Goal: Task Accomplishment & Management: Complete application form

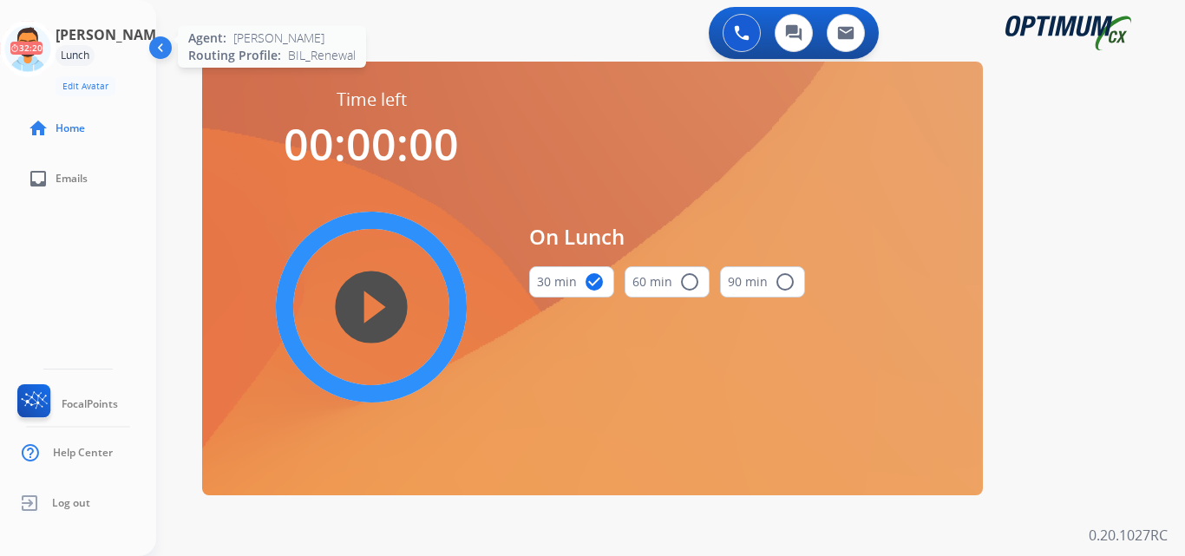
click at [56, 59] on icon at bounding box center [28, 49] width 56 height 56
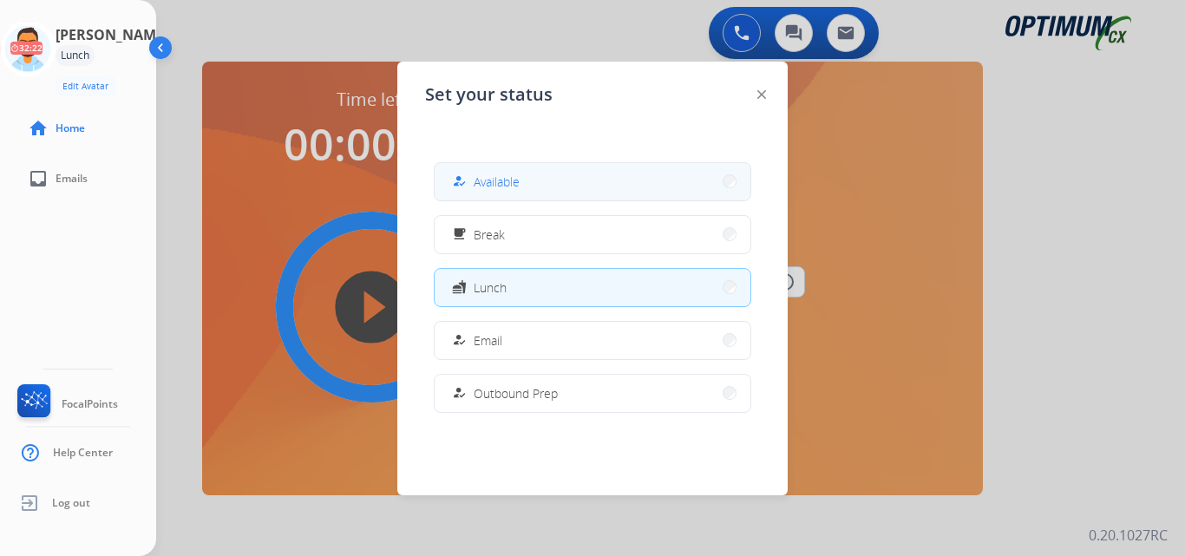
click at [484, 174] on span "Available" at bounding box center [497, 182] width 46 height 18
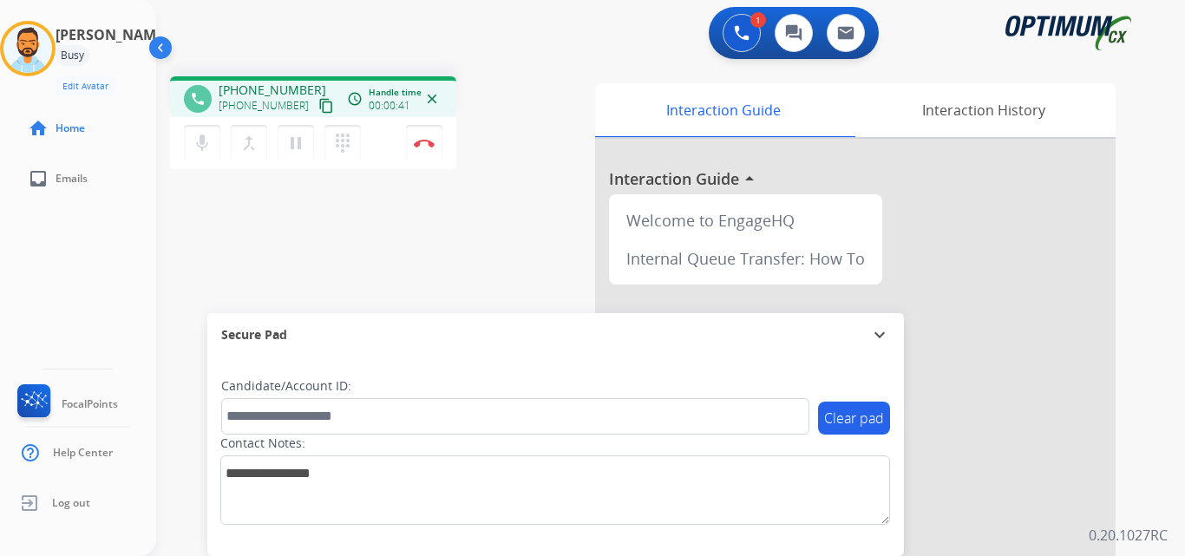
click at [318, 105] on mat-icon "content_copy" at bounding box center [326, 106] width 16 height 16
click at [427, 139] on img at bounding box center [424, 143] width 21 height 9
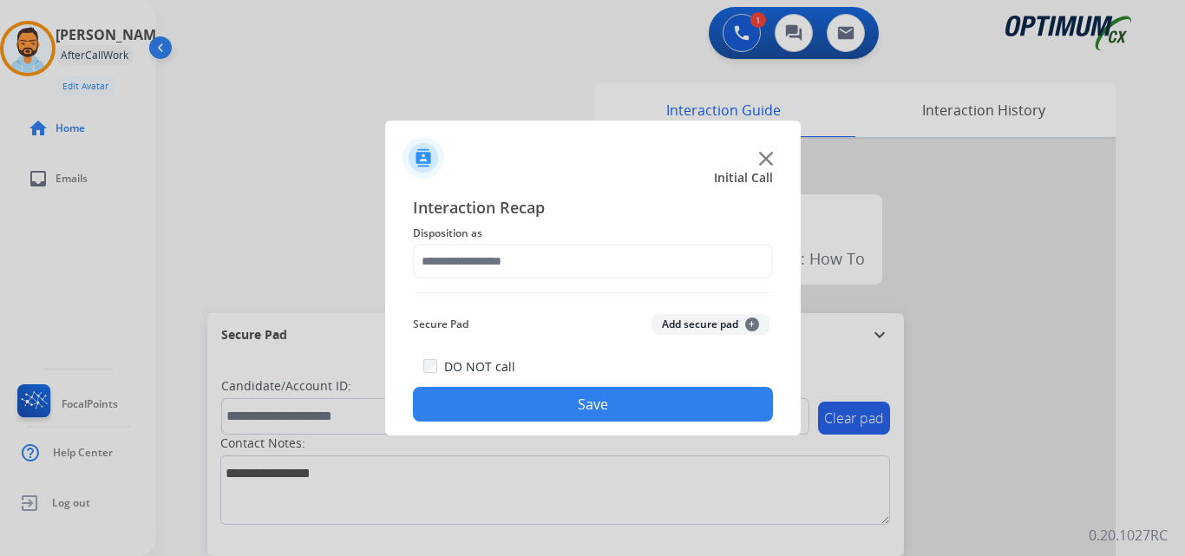
click at [427, 139] on img at bounding box center [424, 158] width 42 height 42
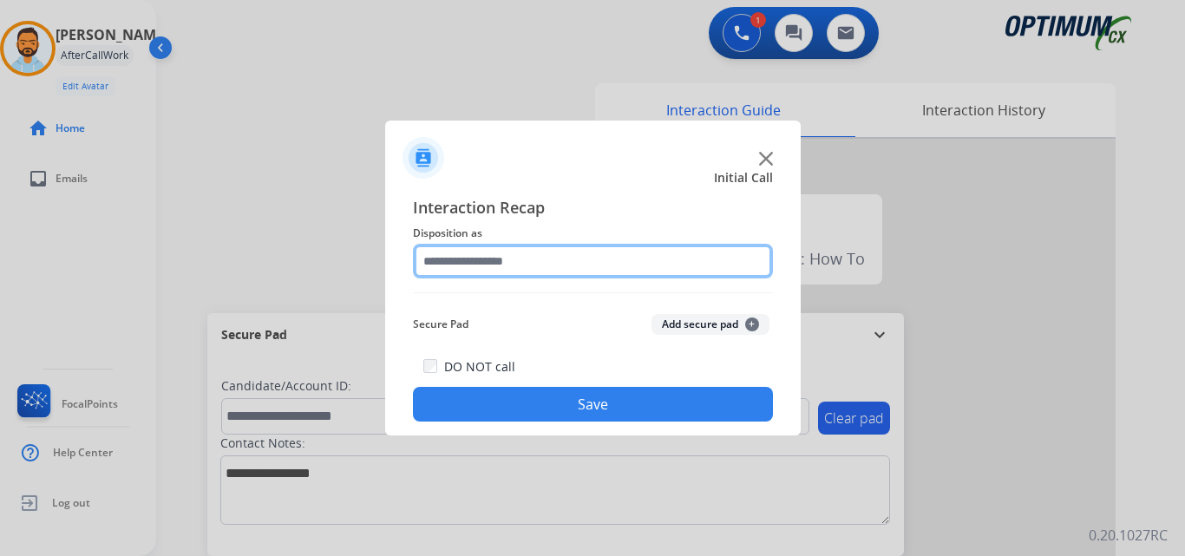
click at [568, 255] on input "text" at bounding box center [593, 261] width 360 height 35
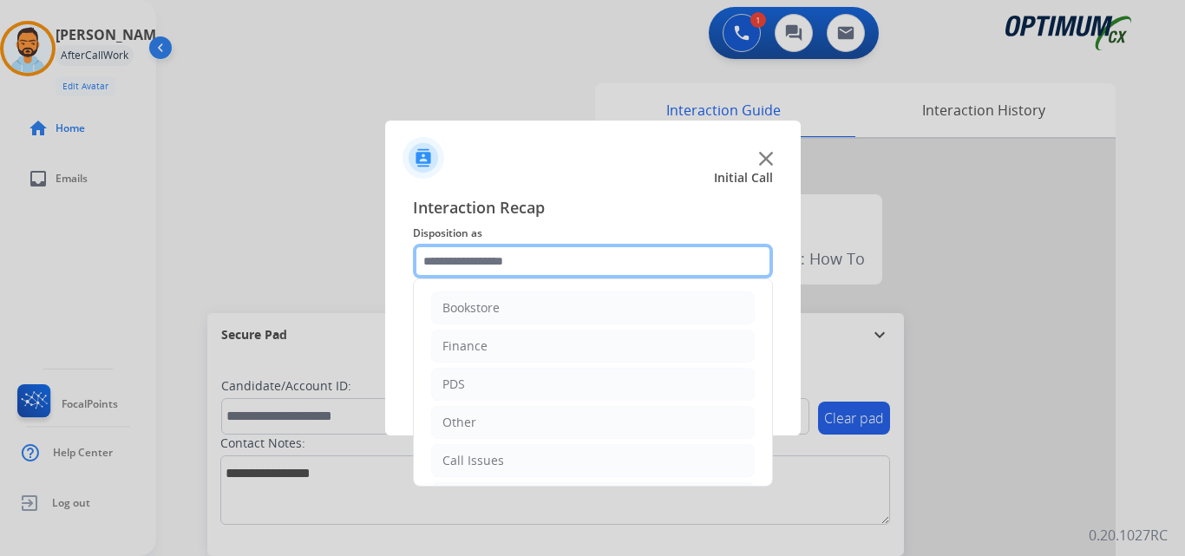
scroll to position [118, 0]
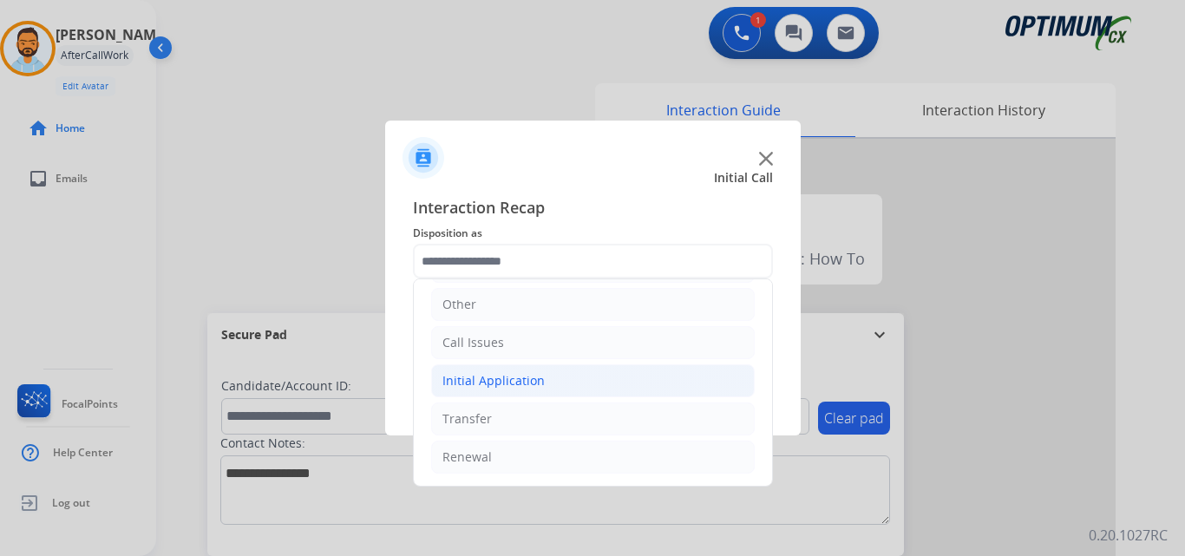
click at [496, 378] on div "Initial Application" at bounding box center [494, 380] width 102 height 17
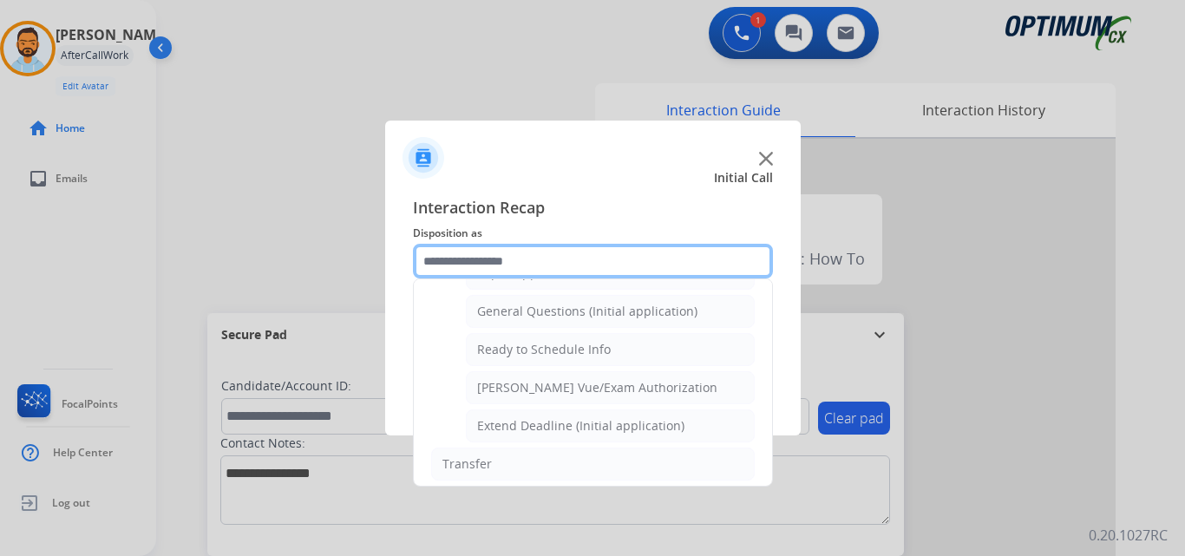
scroll to position [1006, 0]
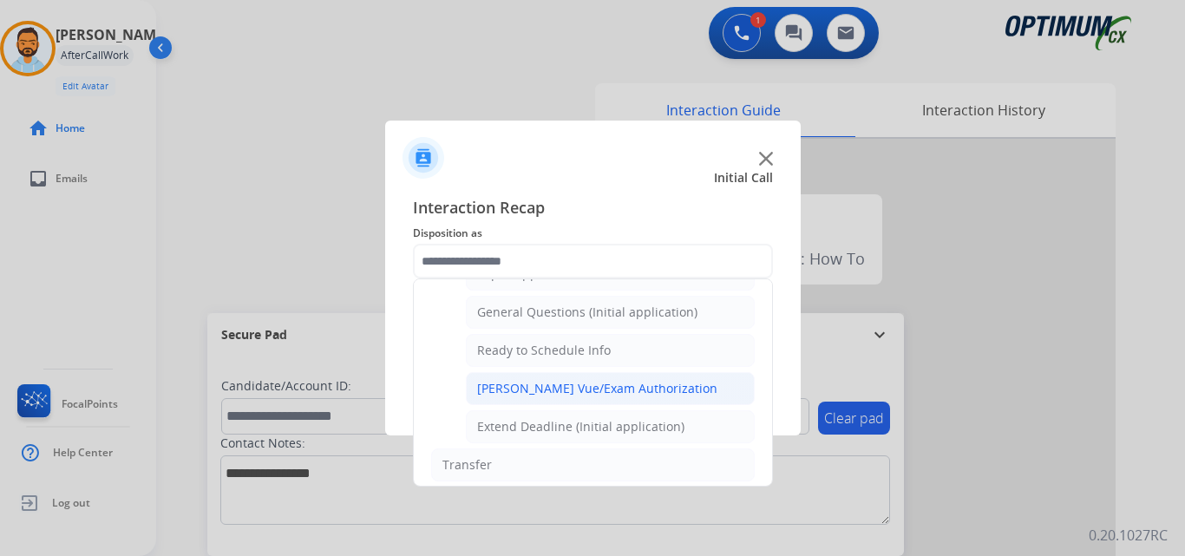
click at [620, 397] on div "[PERSON_NAME] Vue/Exam Authorization" at bounding box center [597, 388] width 240 height 17
type input "**********"
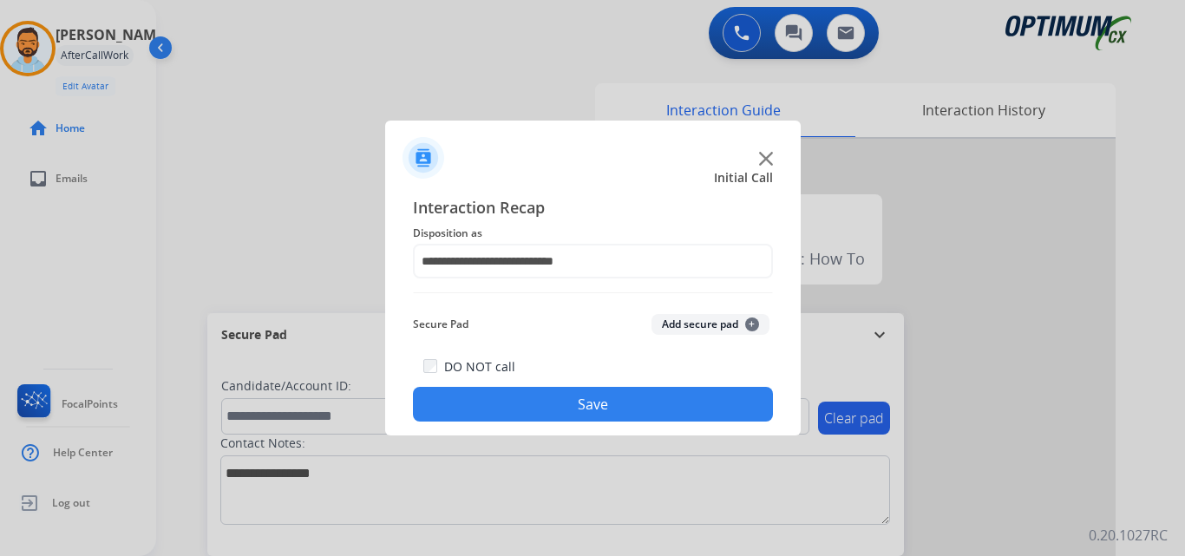
click at [607, 401] on button "Save" at bounding box center [593, 404] width 360 height 35
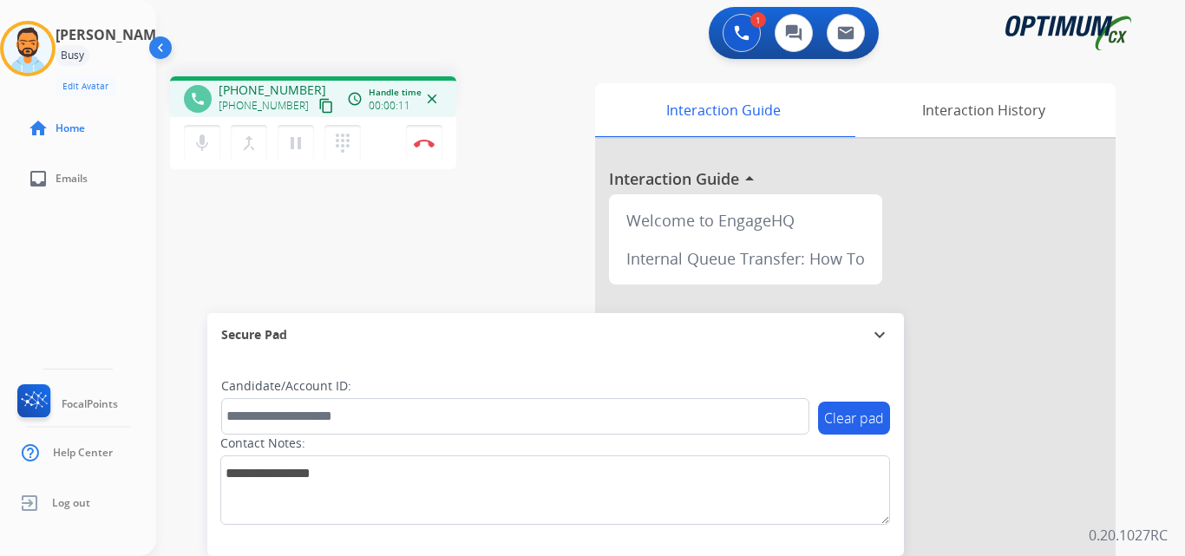
click at [318, 108] on mat-icon "content_copy" at bounding box center [326, 106] width 16 height 16
click at [417, 148] on button "Disconnect" at bounding box center [424, 143] width 36 height 36
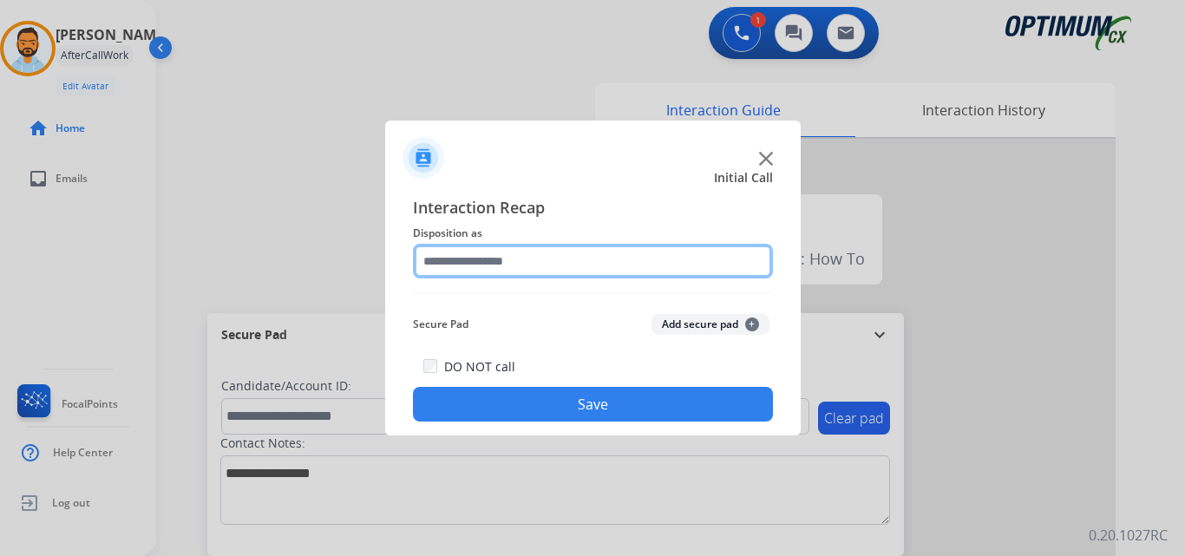
click at [588, 253] on input "text" at bounding box center [593, 261] width 360 height 35
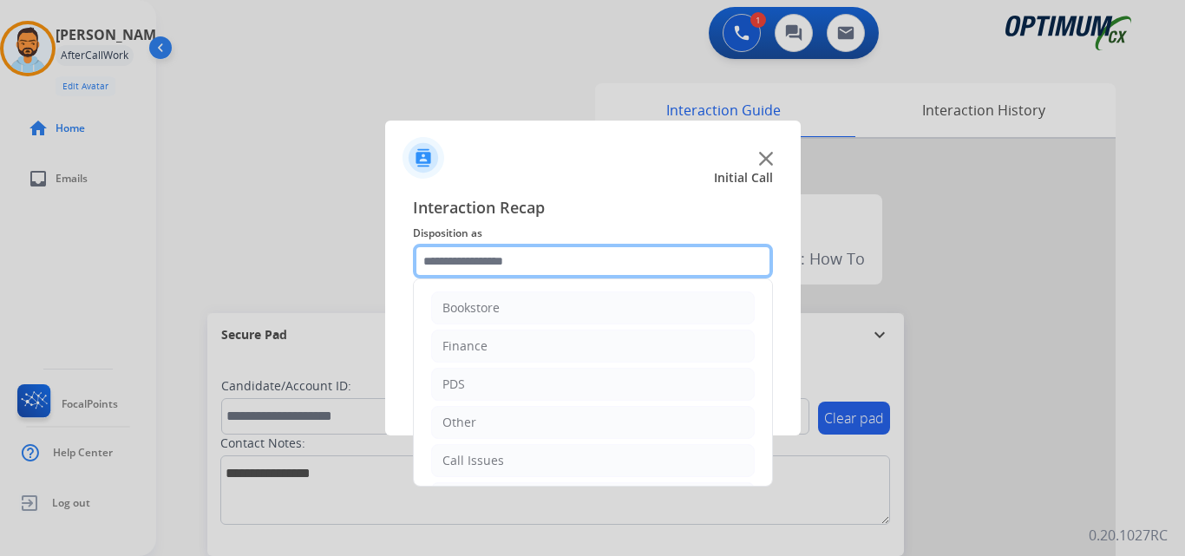
scroll to position [118, 0]
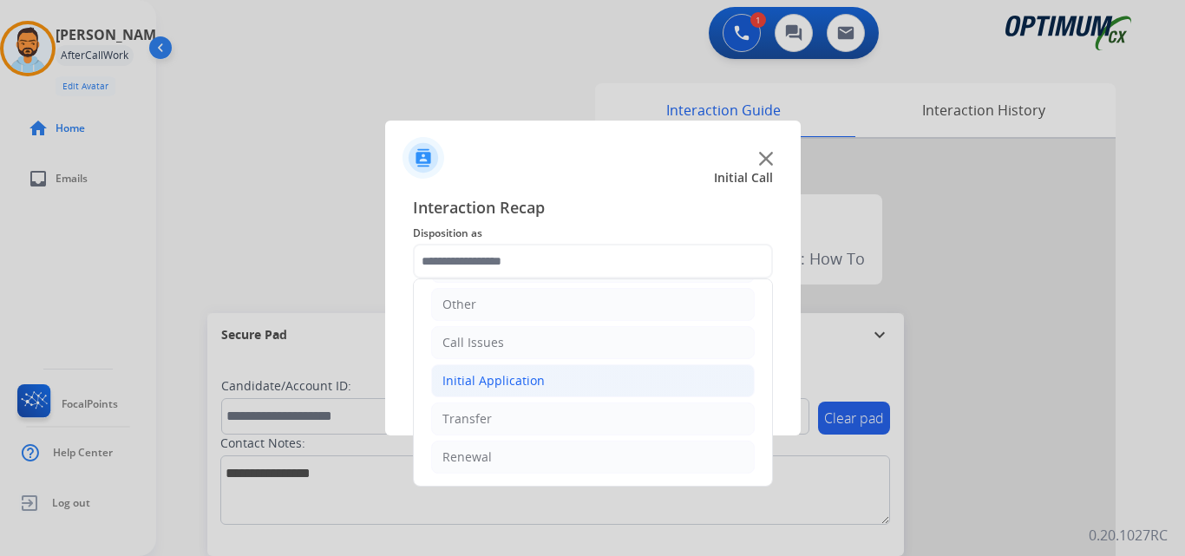
click at [534, 385] on div "Initial Application" at bounding box center [494, 380] width 102 height 17
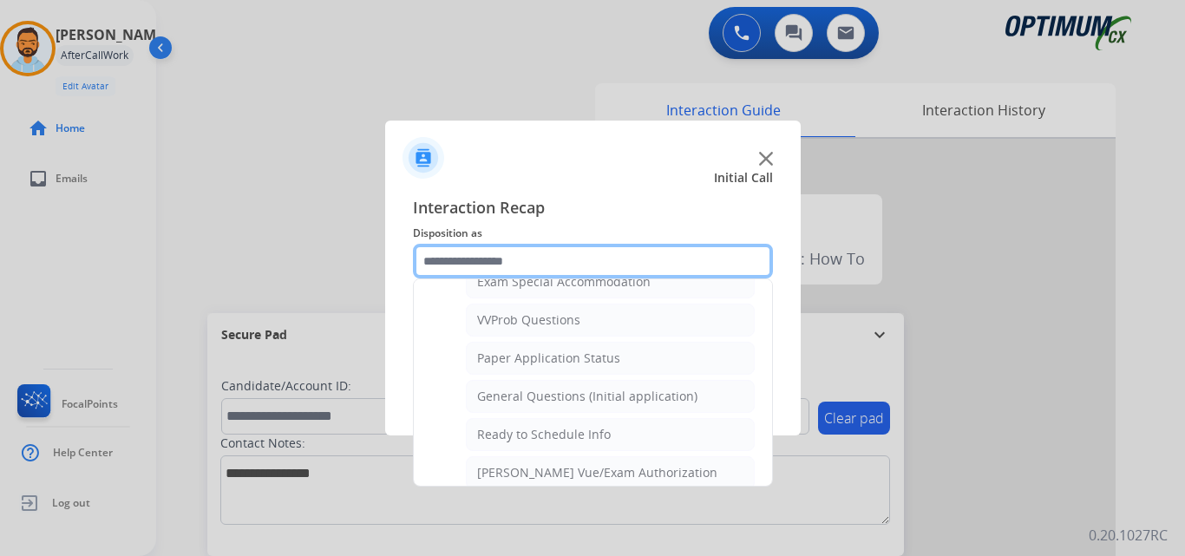
scroll to position [917, 0]
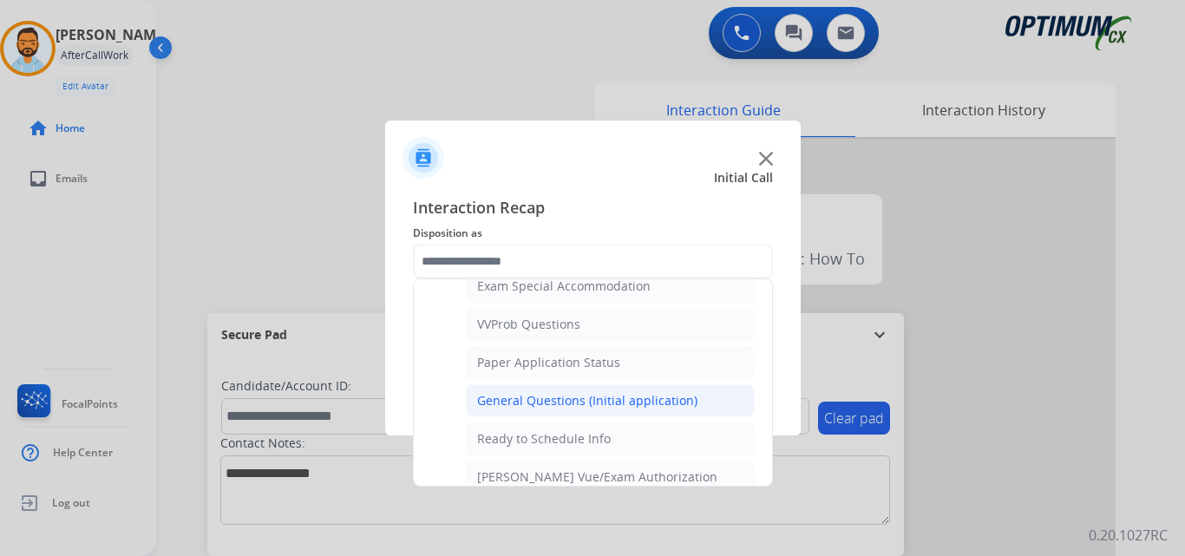
click at [583, 398] on div "General Questions (Initial application)" at bounding box center [587, 400] width 220 height 17
type input "**********"
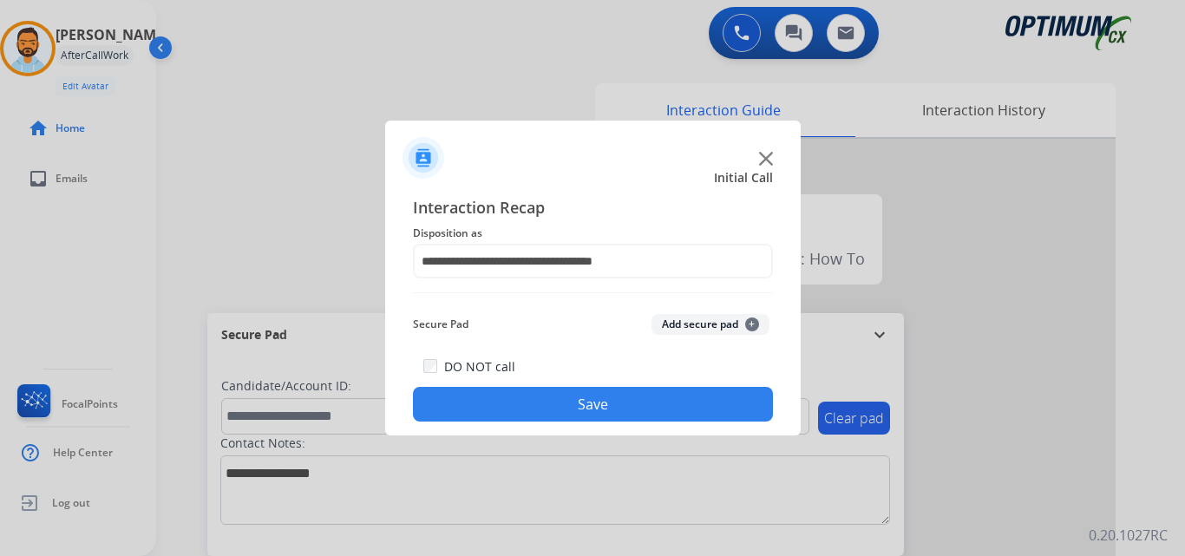
click at [604, 398] on button "Save" at bounding box center [593, 404] width 360 height 35
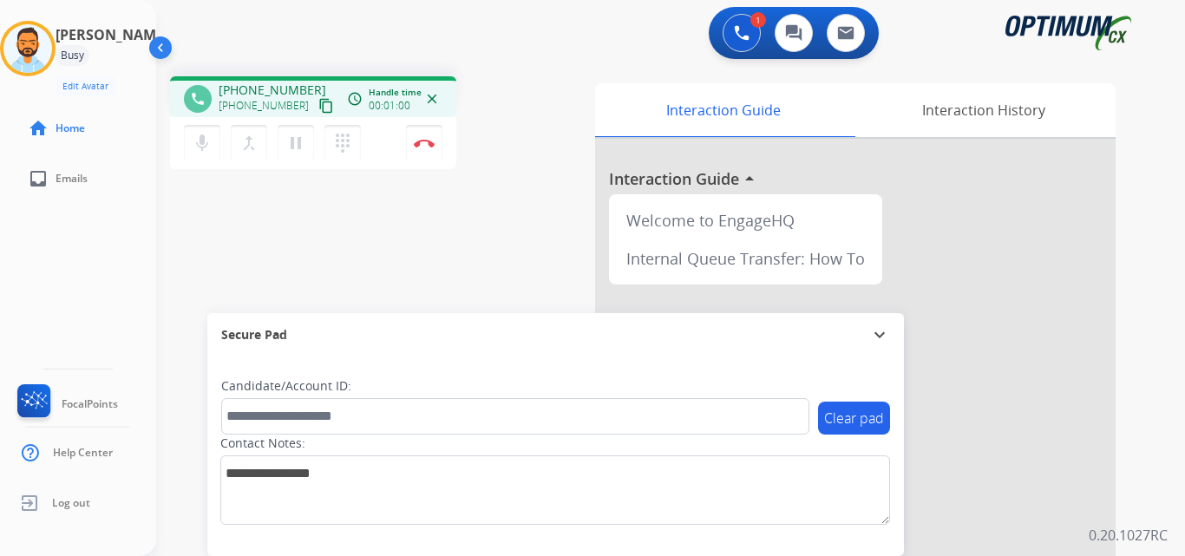
click at [316, 102] on button "content_copy" at bounding box center [326, 105] width 21 height 21
click at [430, 146] on img at bounding box center [424, 143] width 21 height 9
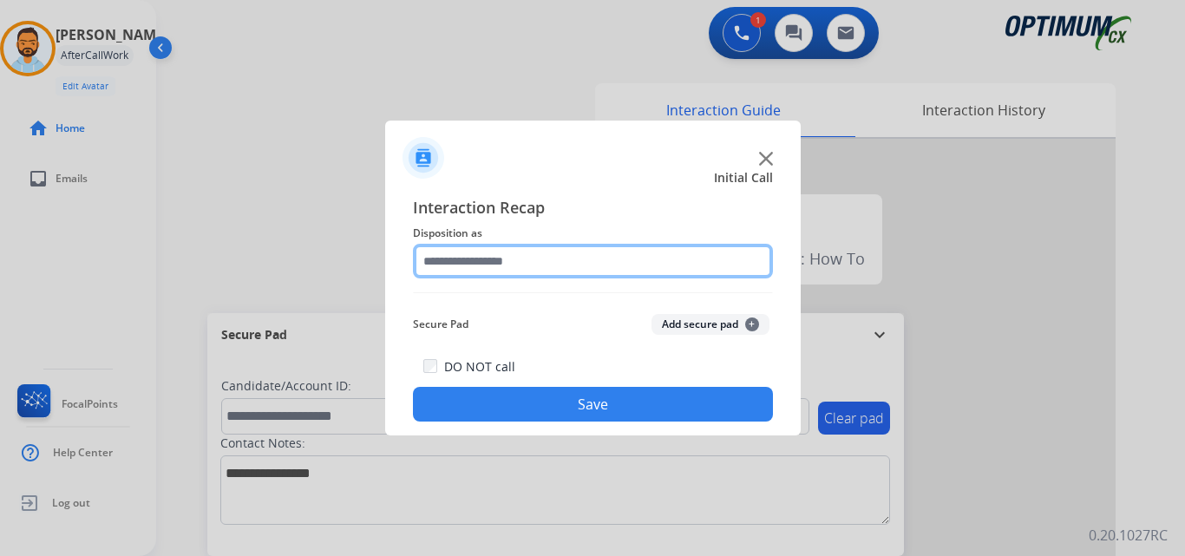
click at [575, 256] on input "text" at bounding box center [593, 261] width 360 height 35
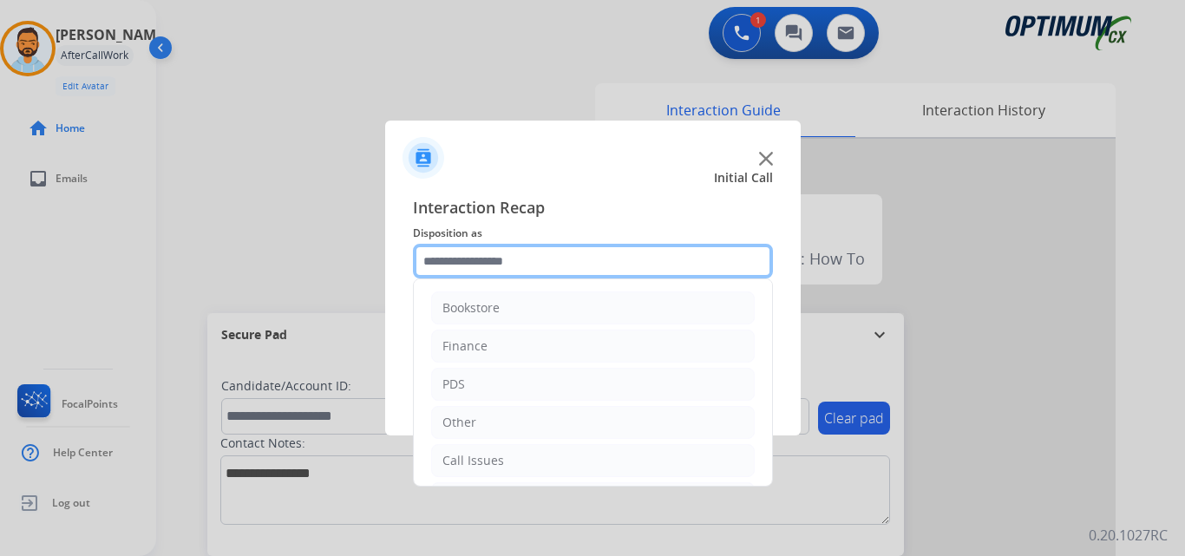
scroll to position [118, 0]
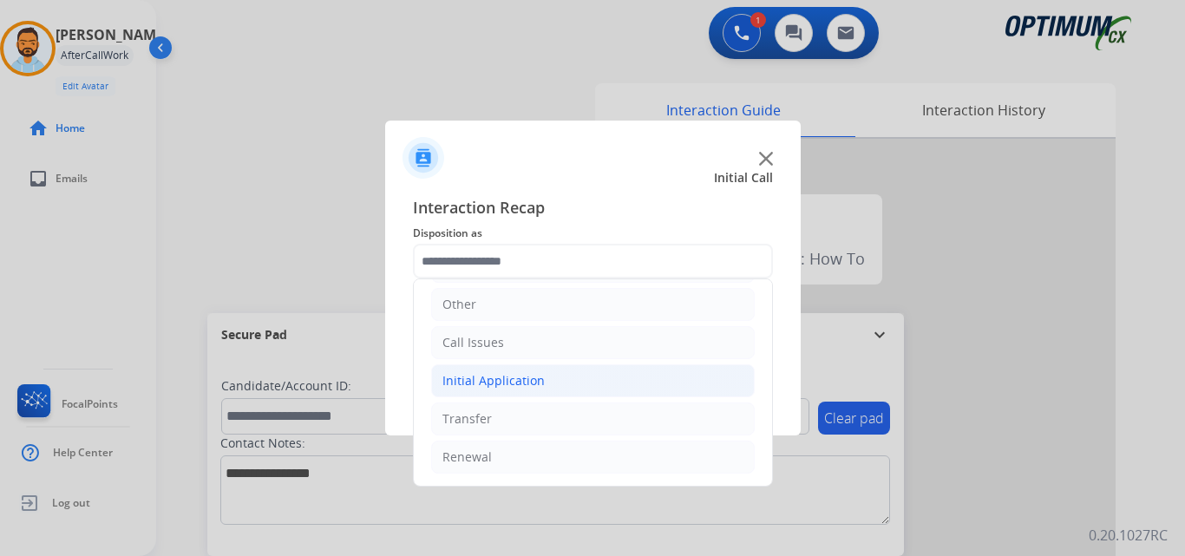
click at [519, 386] on div "Initial Application" at bounding box center [494, 380] width 102 height 17
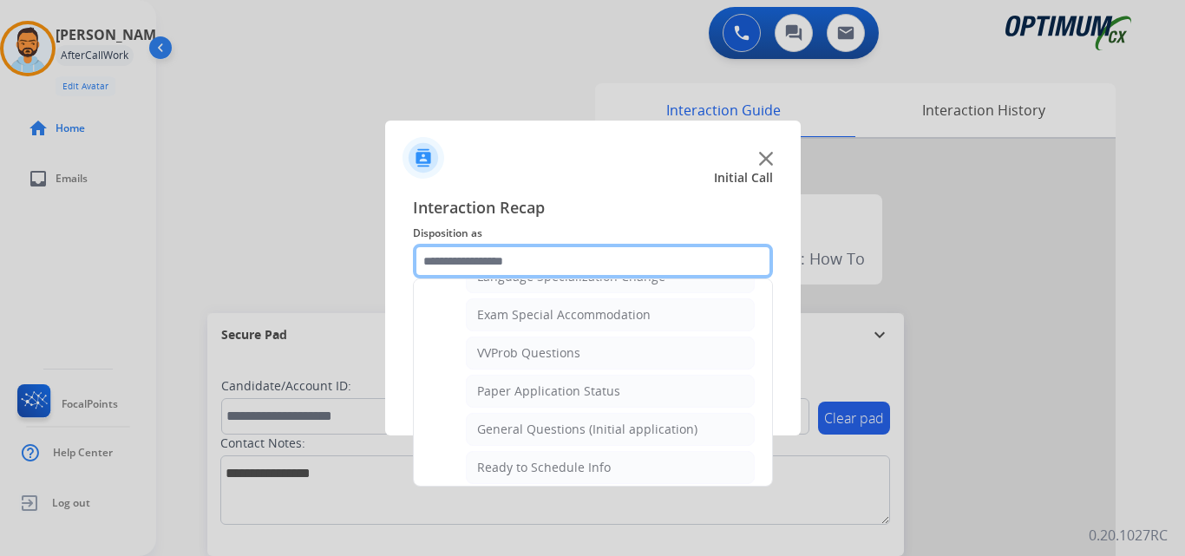
scroll to position [897, 0]
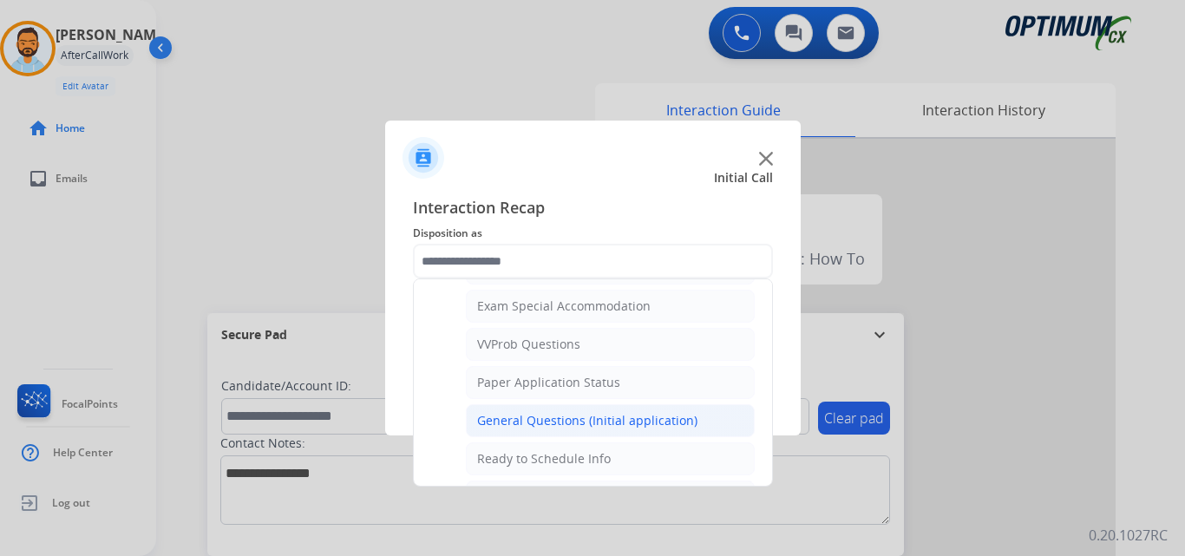
click at [583, 423] on div "General Questions (Initial application)" at bounding box center [587, 420] width 220 height 17
type input "**********"
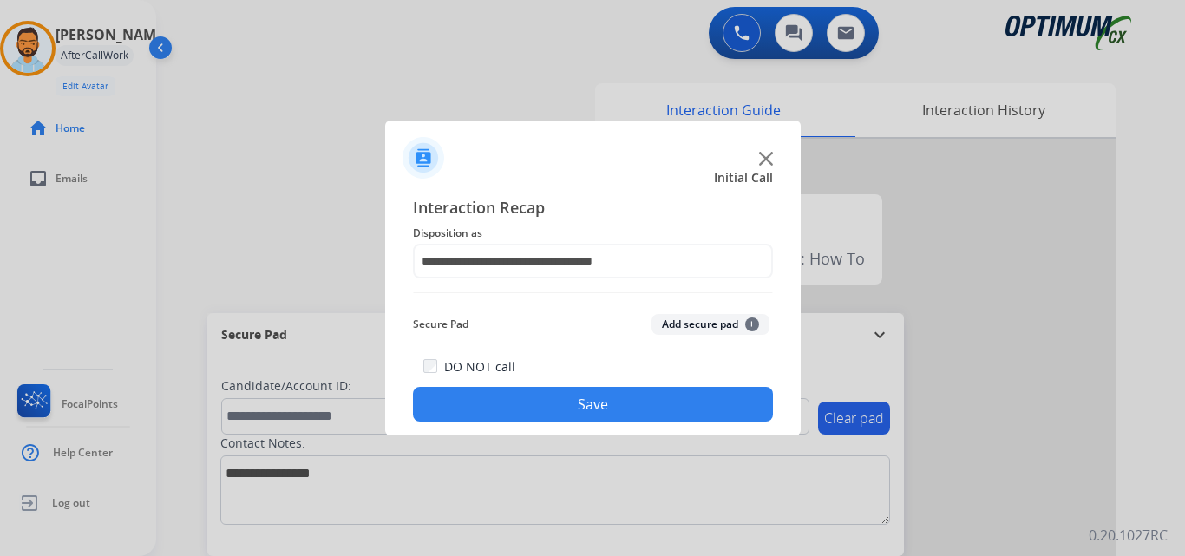
click at [597, 407] on button "Save" at bounding box center [593, 404] width 360 height 35
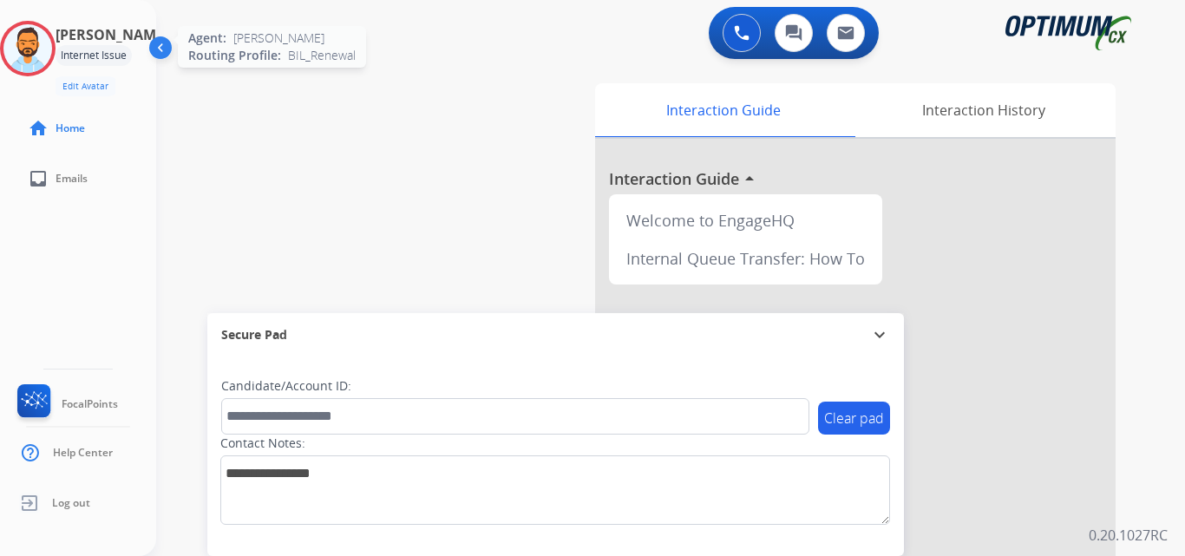
click at [30, 52] on img at bounding box center [27, 48] width 49 height 49
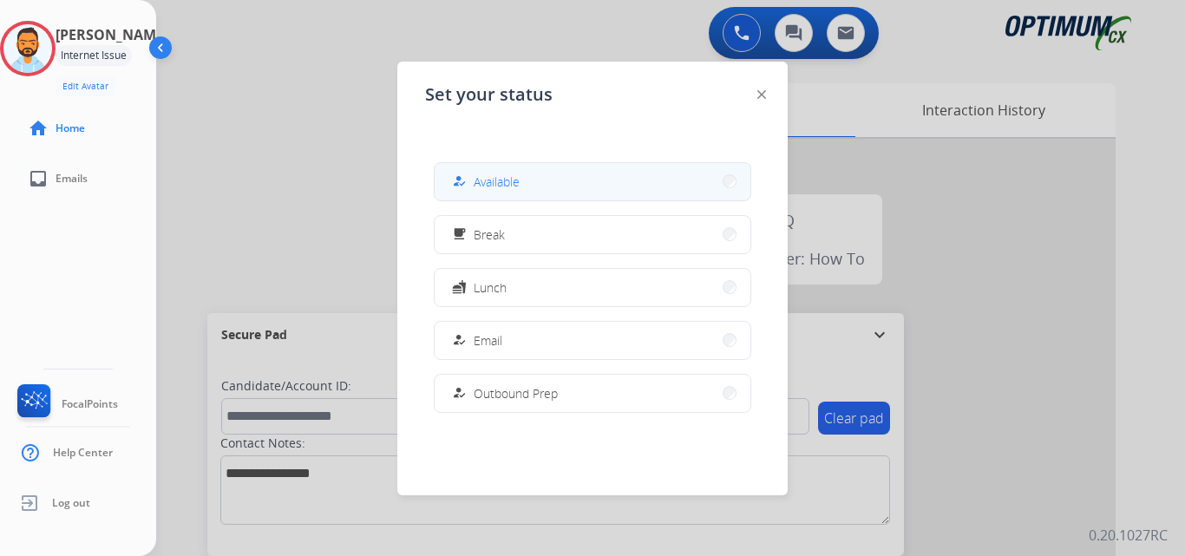
click at [535, 182] on button "how_to_reg Available" at bounding box center [593, 181] width 316 height 37
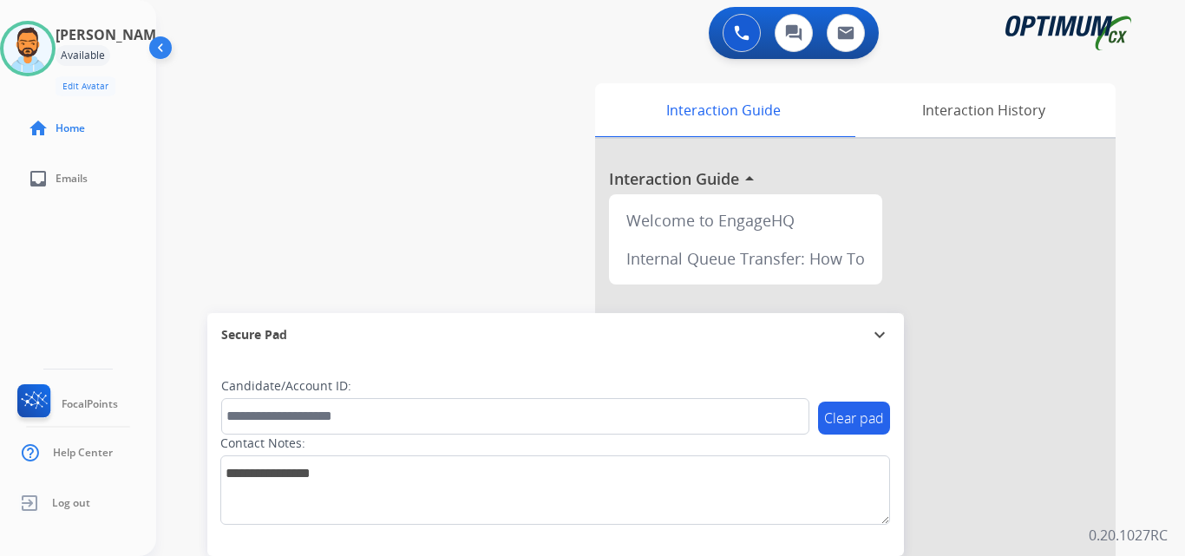
click at [208, 196] on div "swap_horiz Break voice bridge close_fullscreen Connect 3-Way Call merge_type Se…" at bounding box center [650, 424] width 988 height 724
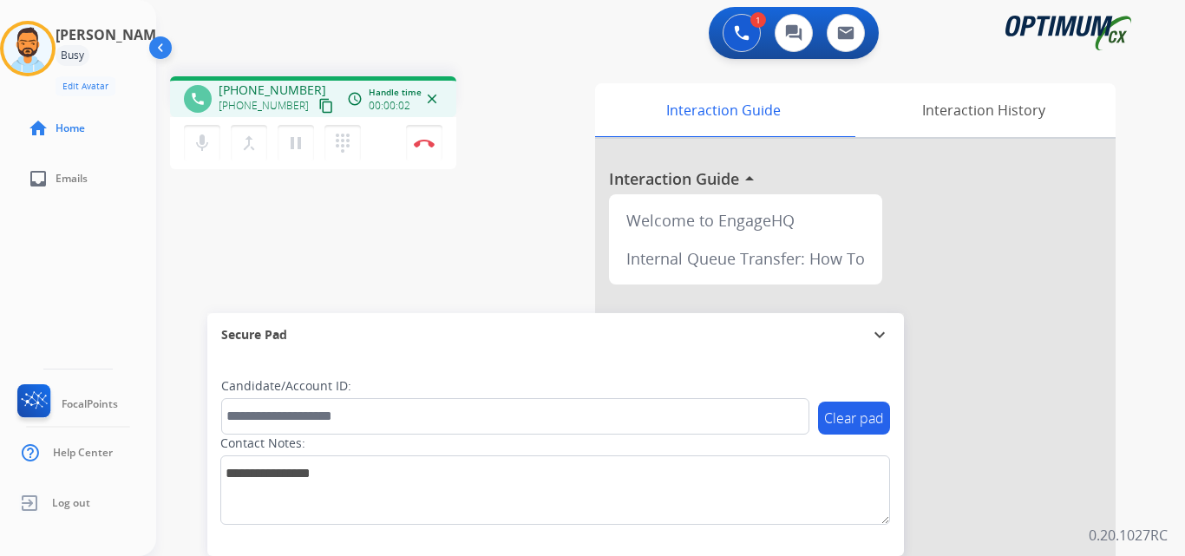
click at [318, 106] on mat-icon "content_copy" at bounding box center [326, 106] width 16 height 16
click at [424, 147] on img at bounding box center [424, 143] width 21 height 9
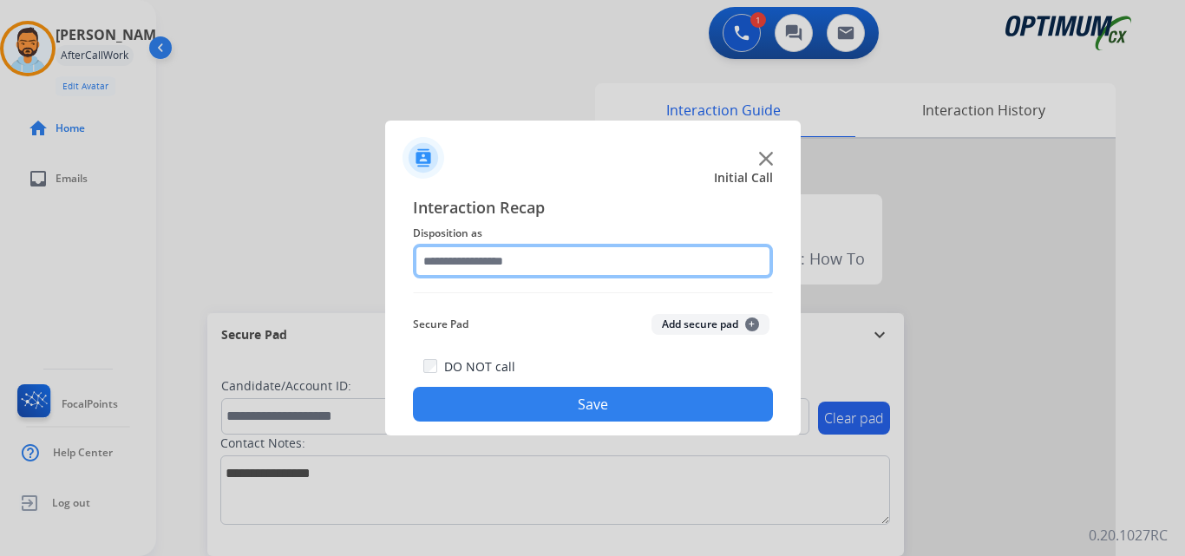
click at [525, 252] on input "text" at bounding box center [593, 261] width 360 height 35
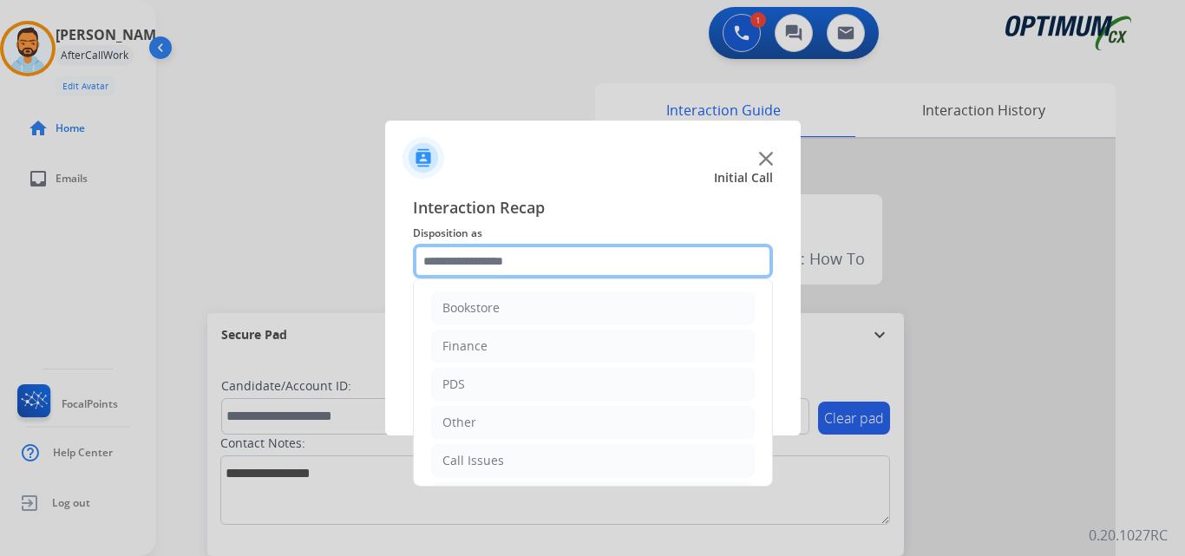
scroll to position [118, 0]
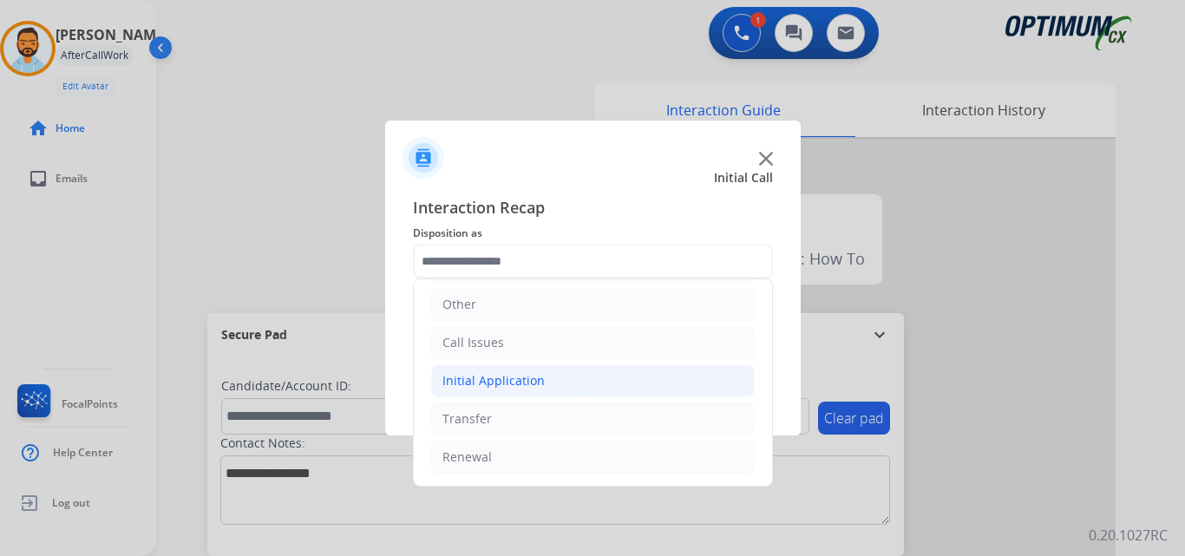
click at [521, 380] on div "Initial Application" at bounding box center [494, 380] width 102 height 17
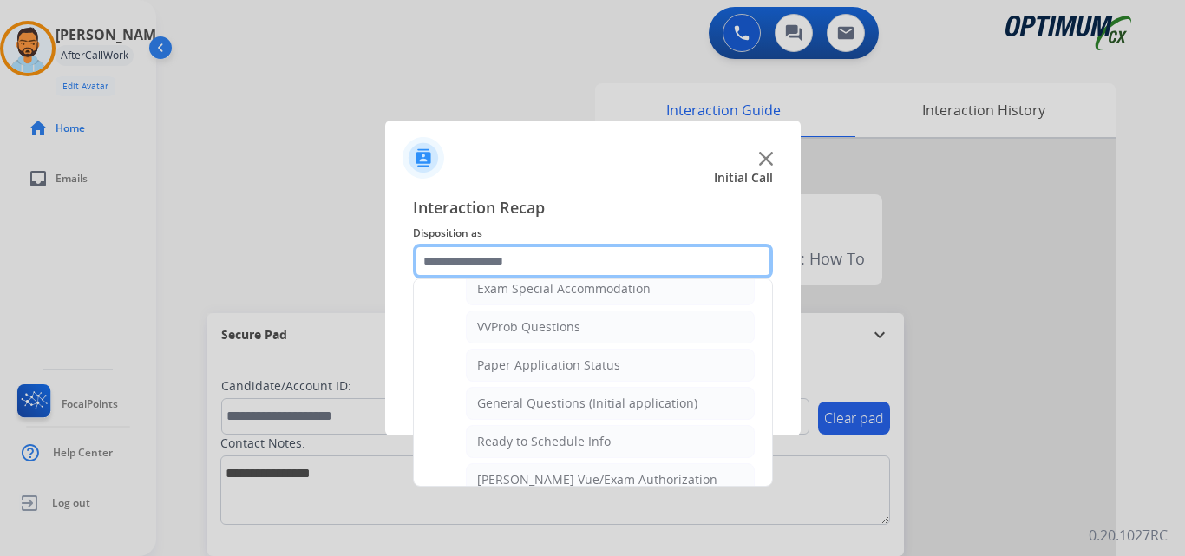
scroll to position [920, 0]
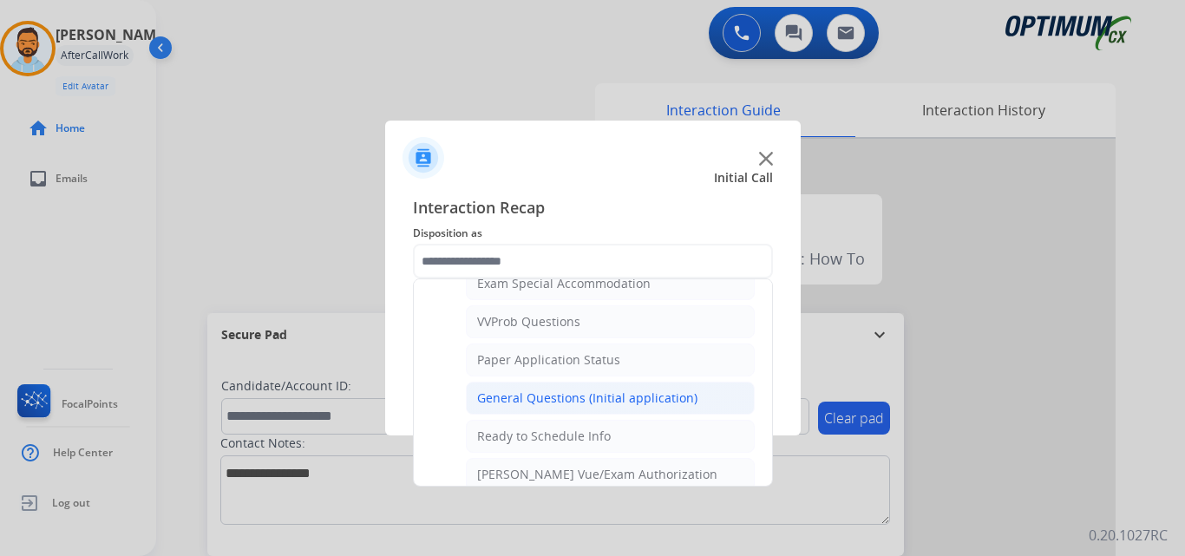
click at [597, 394] on div "General Questions (Initial application)" at bounding box center [587, 398] width 220 height 17
type input "**********"
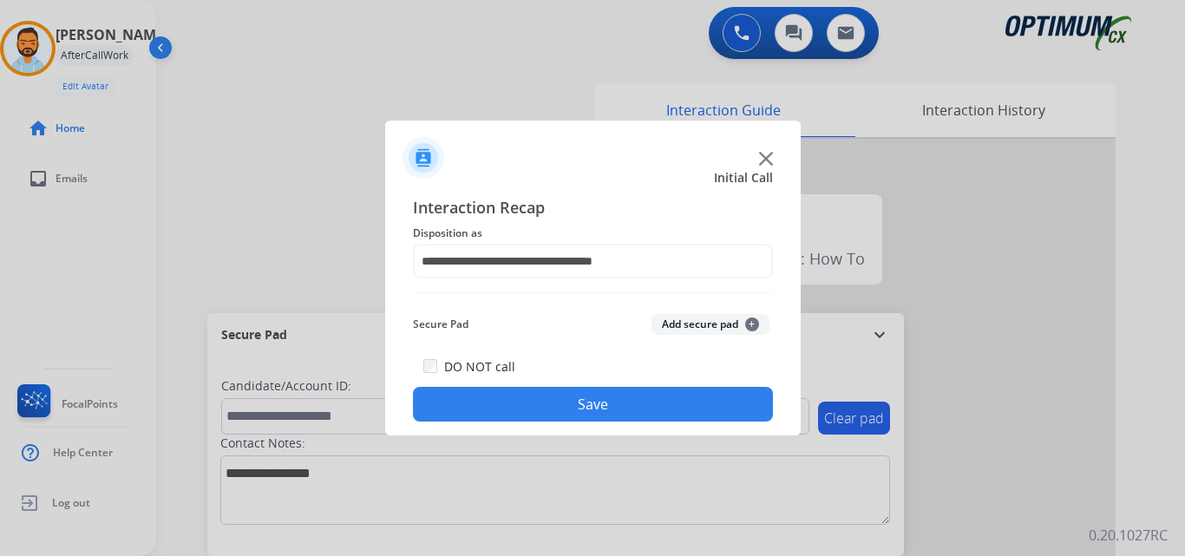
click at [605, 415] on button "Save" at bounding box center [593, 404] width 360 height 35
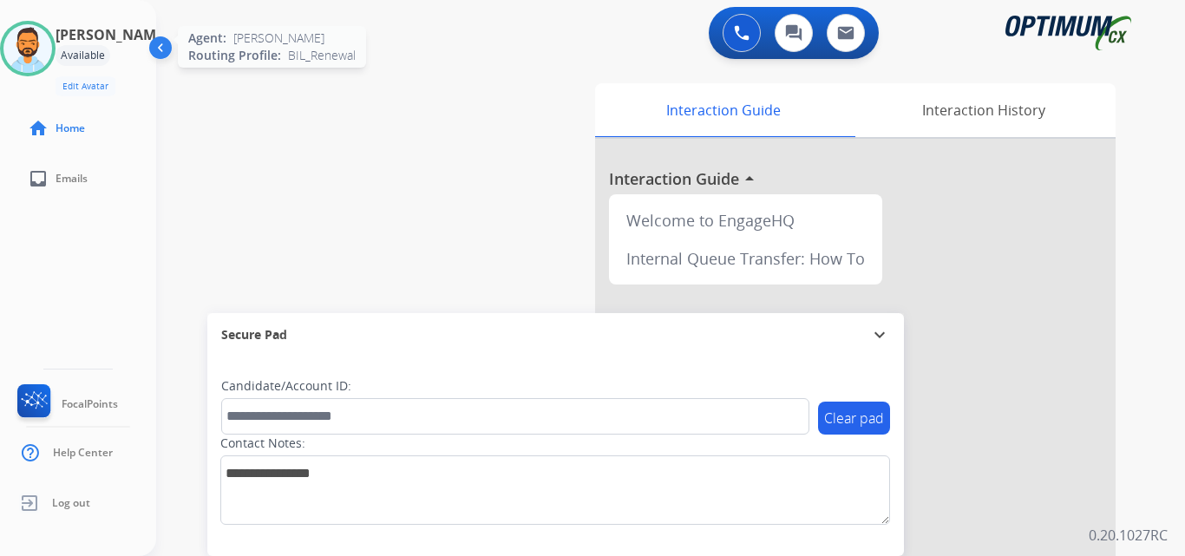
click at [30, 47] on img at bounding box center [27, 48] width 49 height 49
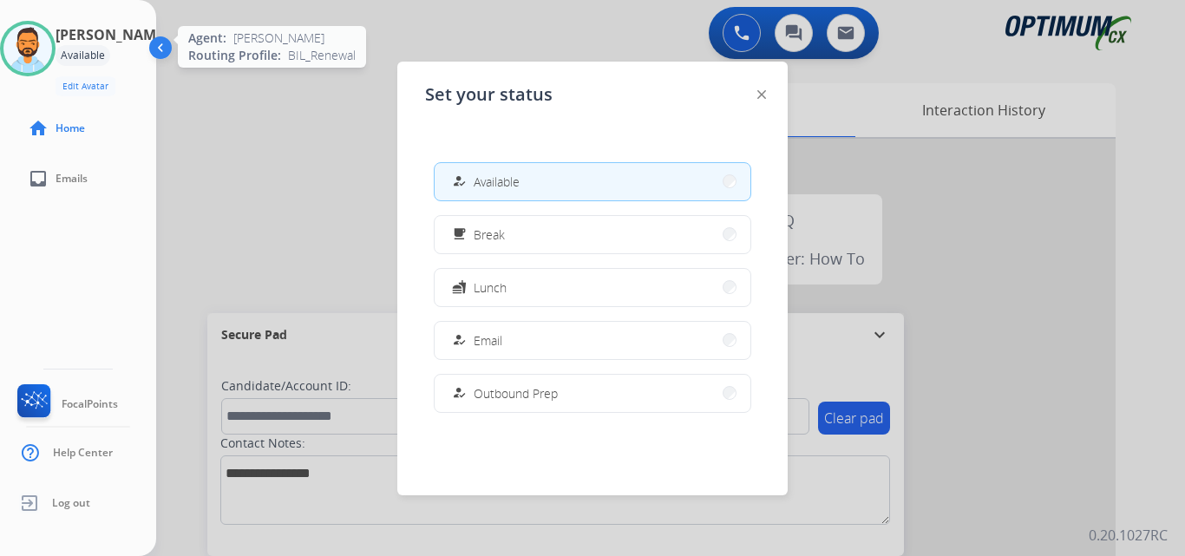
click at [50, 51] on img at bounding box center [27, 48] width 49 height 49
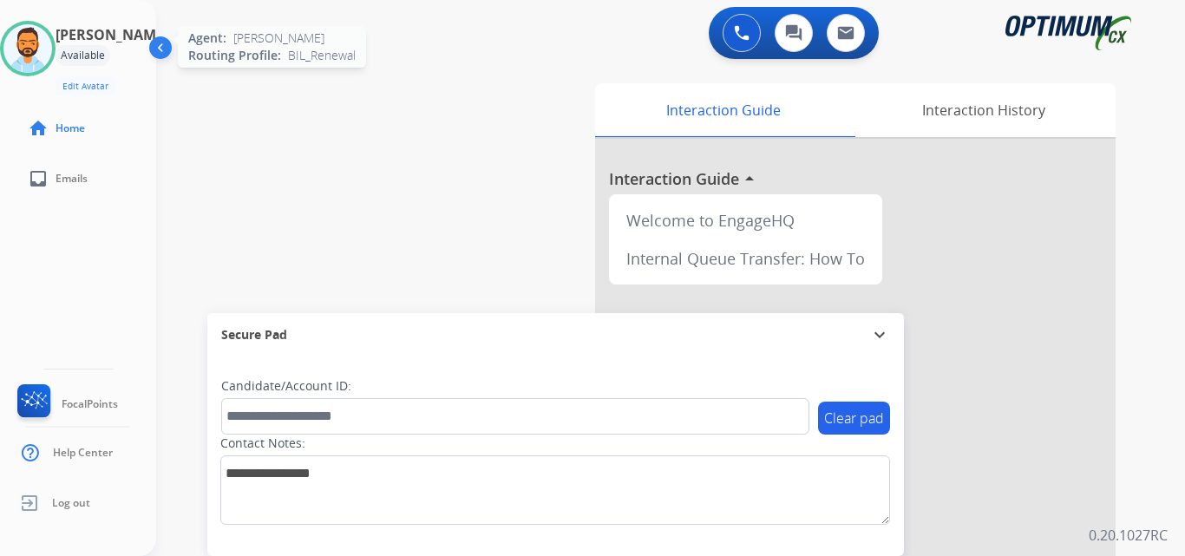
click at [43, 43] on img at bounding box center [27, 48] width 49 height 49
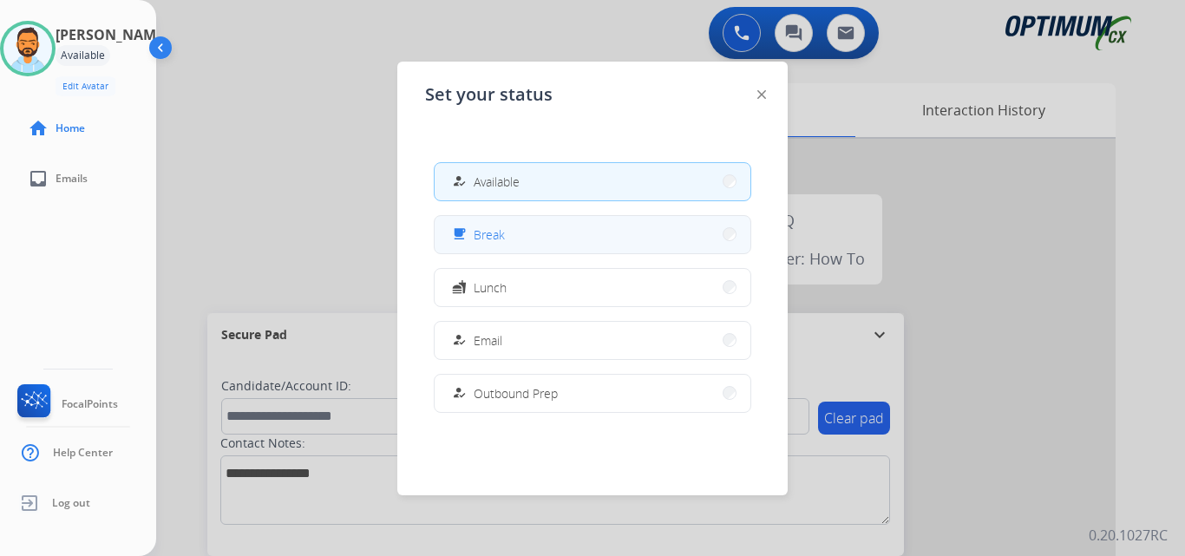
click at [533, 240] on button "free_breakfast Break" at bounding box center [593, 234] width 316 height 37
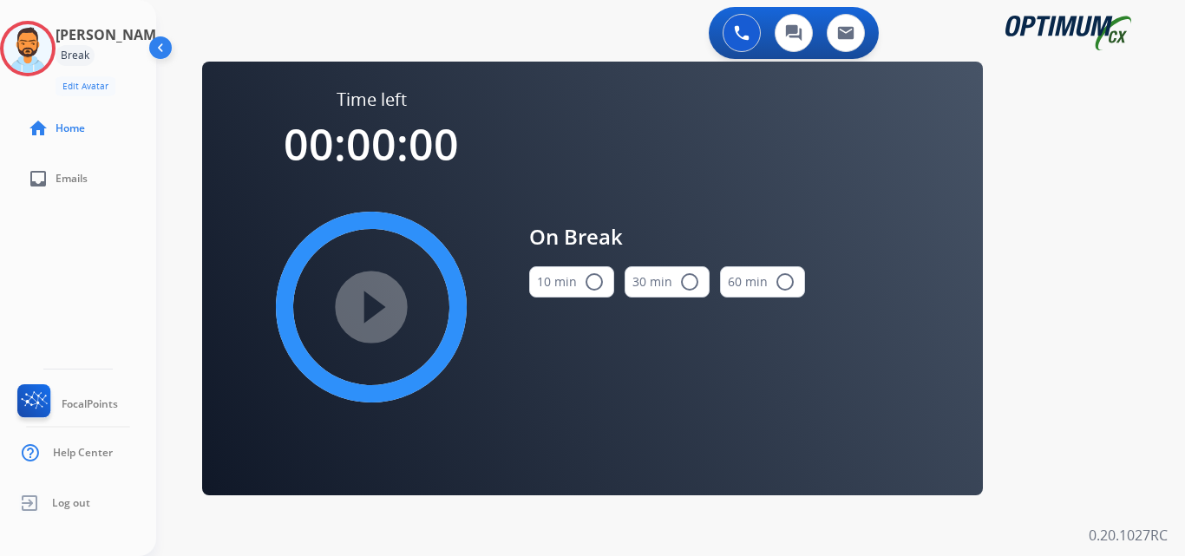
click at [600, 283] on mat-icon "radio_button_unchecked" at bounding box center [594, 282] width 21 height 21
click at [382, 310] on mat-icon "play_circle_filled" at bounding box center [371, 307] width 21 height 21
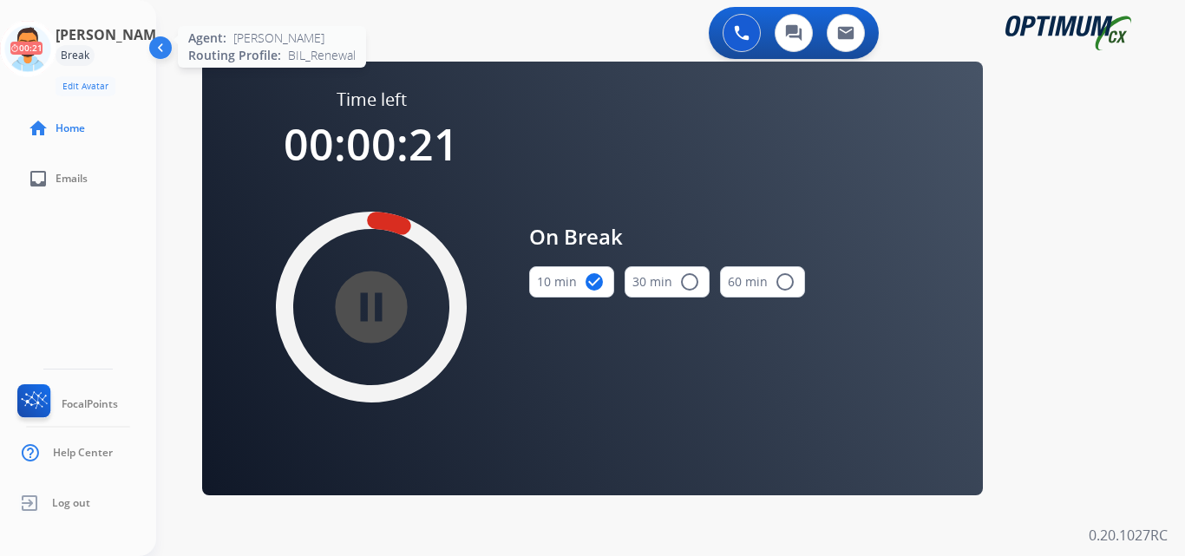
click at [43, 48] on icon at bounding box center [28, 49] width 56 height 56
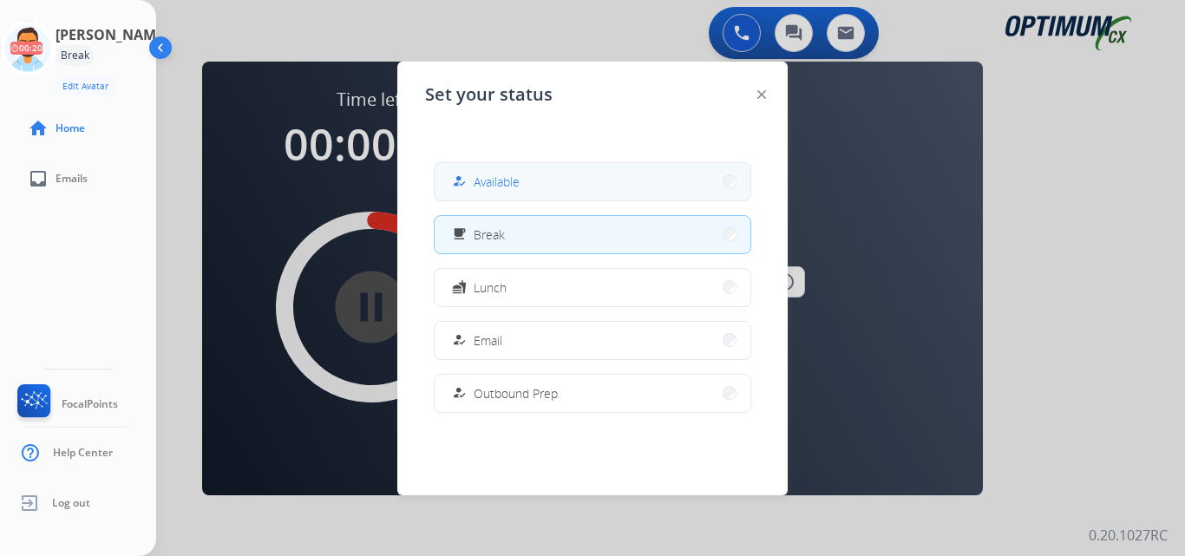
click at [534, 168] on button "how_to_reg Available" at bounding box center [593, 181] width 316 height 37
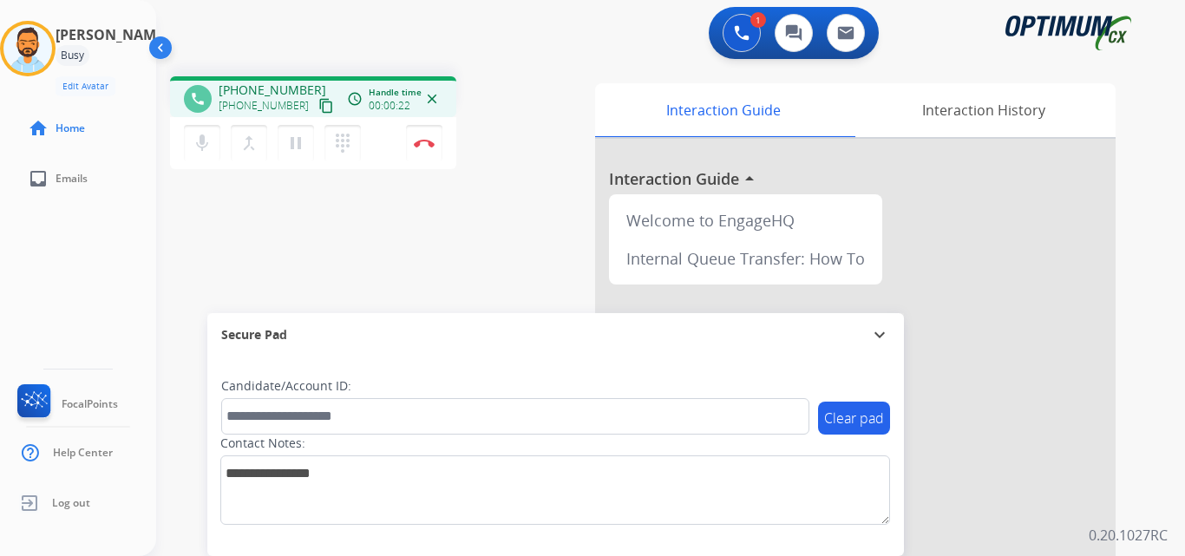
click at [491, 257] on div "phone [PHONE_NUMBER] [PHONE_NUMBER] content_copy access_time Call metrics Queue…" at bounding box center [650, 424] width 988 height 724
click at [318, 110] on mat-icon "content_copy" at bounding box center [326, 106] width 16 height 16
click at [426, 142] on img at bounding box center [424, 143] width 21 height 9
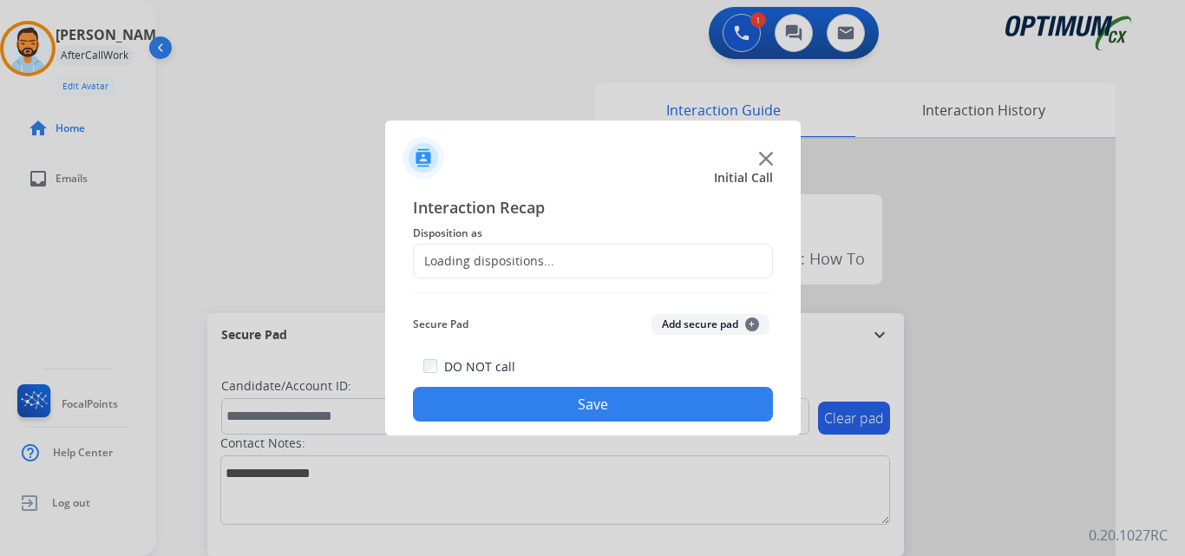
click at [542, 259] on div "Loading dispositions..." at bounding box center [484, 261] width 141 height 17
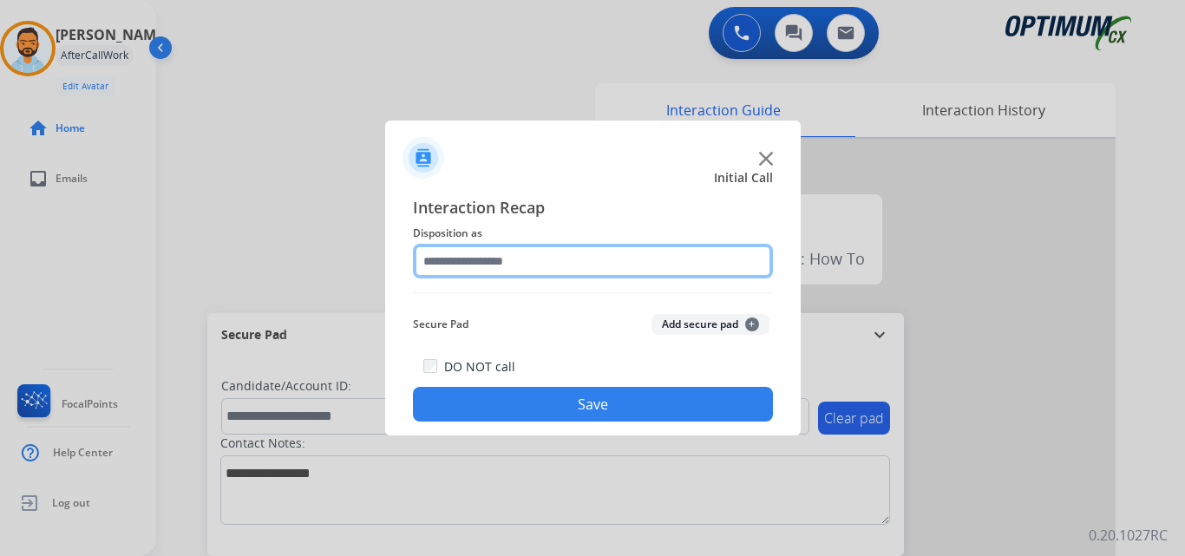
click at [585, 266] on input "text" at bounding box center [593, 261] width 360 height 35
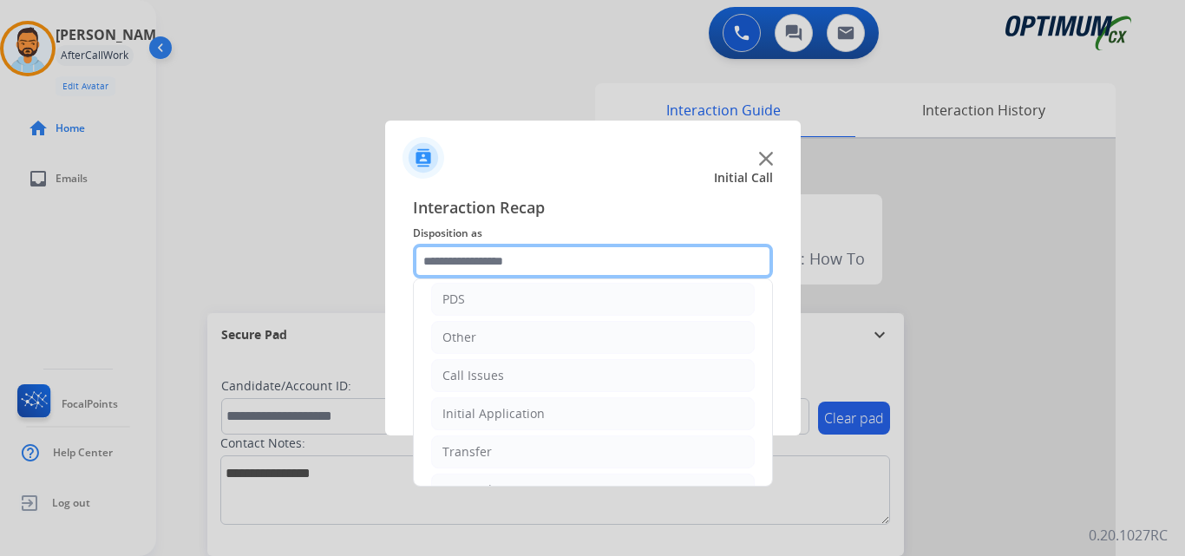
scroll to position [118, 0]
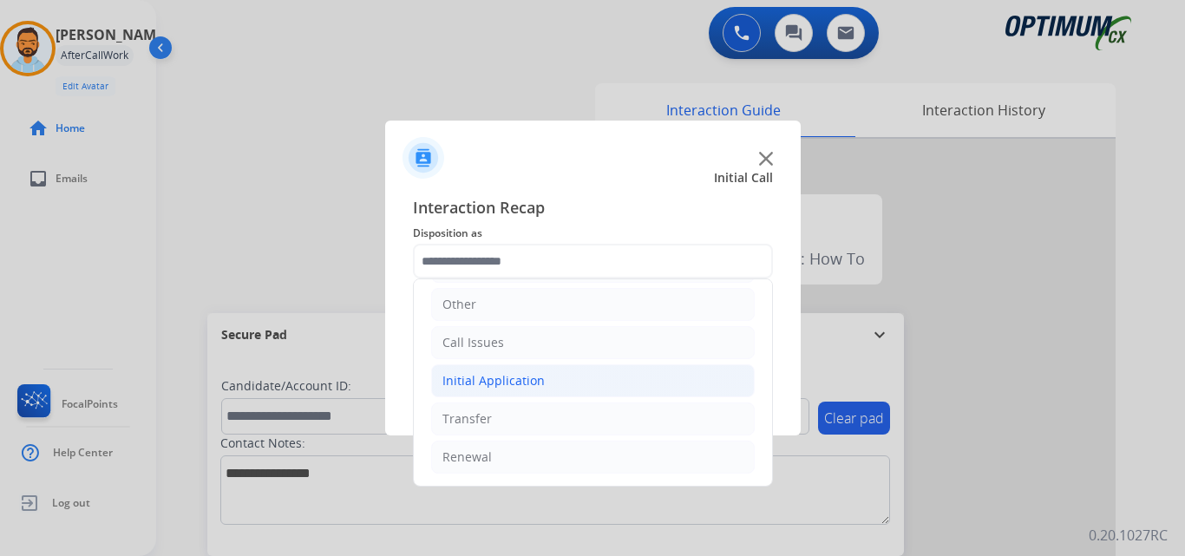
click at [512, 380] on div "Initial Application" at bounding box center [494, 380] width 102 height 17
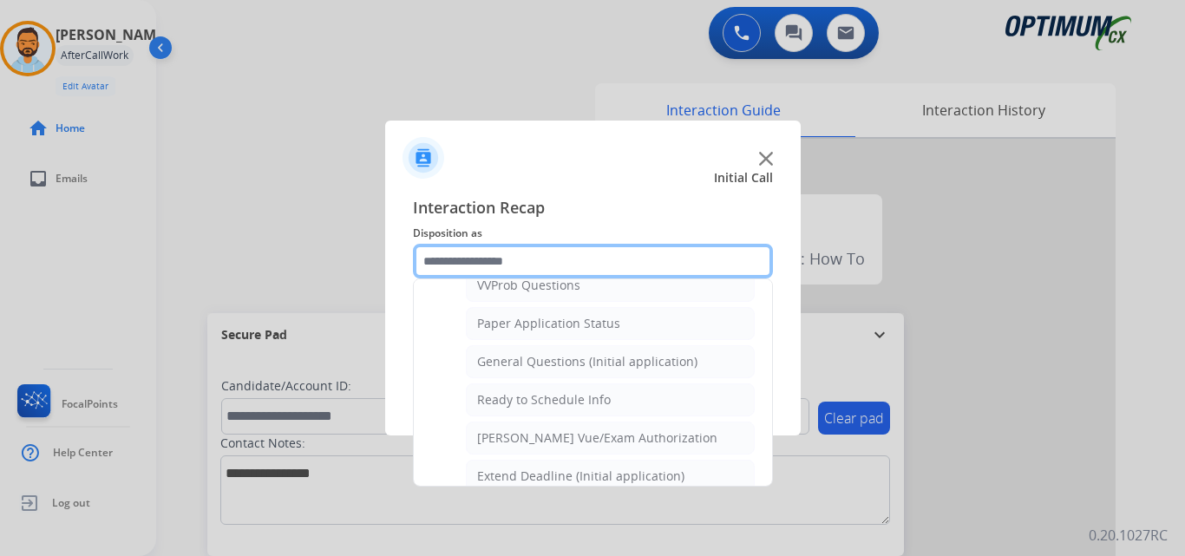
scroll to position [959, 0]
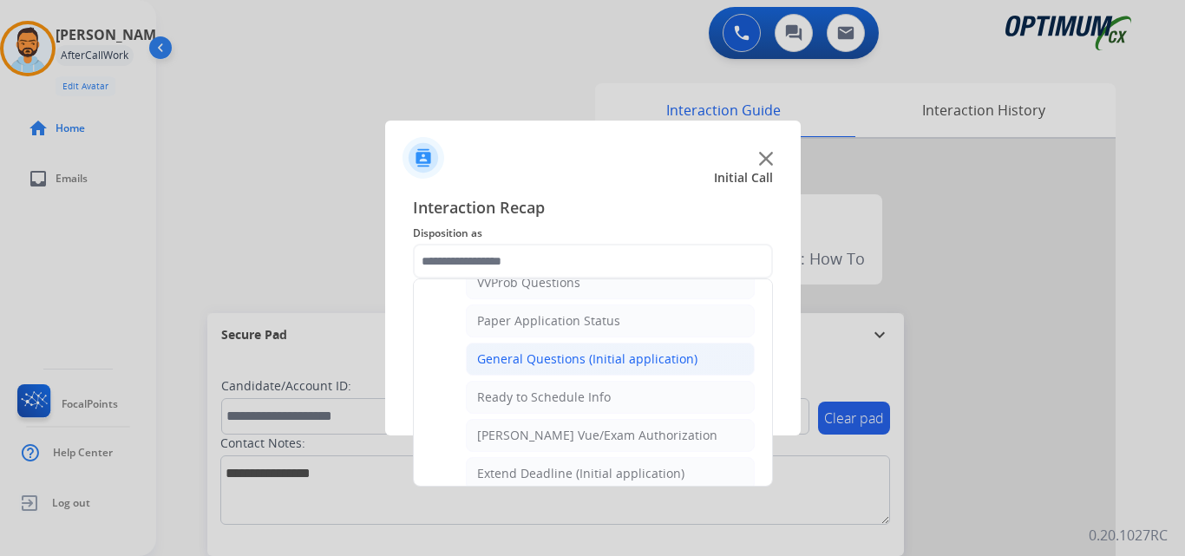
click at [620, 359] on div "General Questions (Initial application)" at bounding box center [587, 359] width 220 height 17
type input "**********"
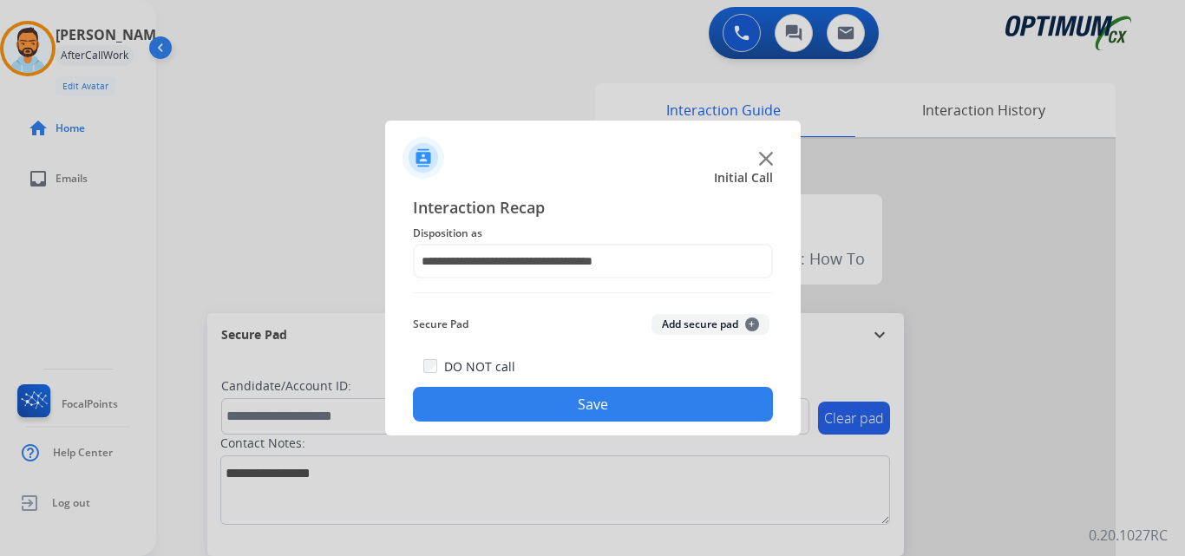
click at [607, 400] on button "Save" at bounding box center [593, 404] width 360 height 35
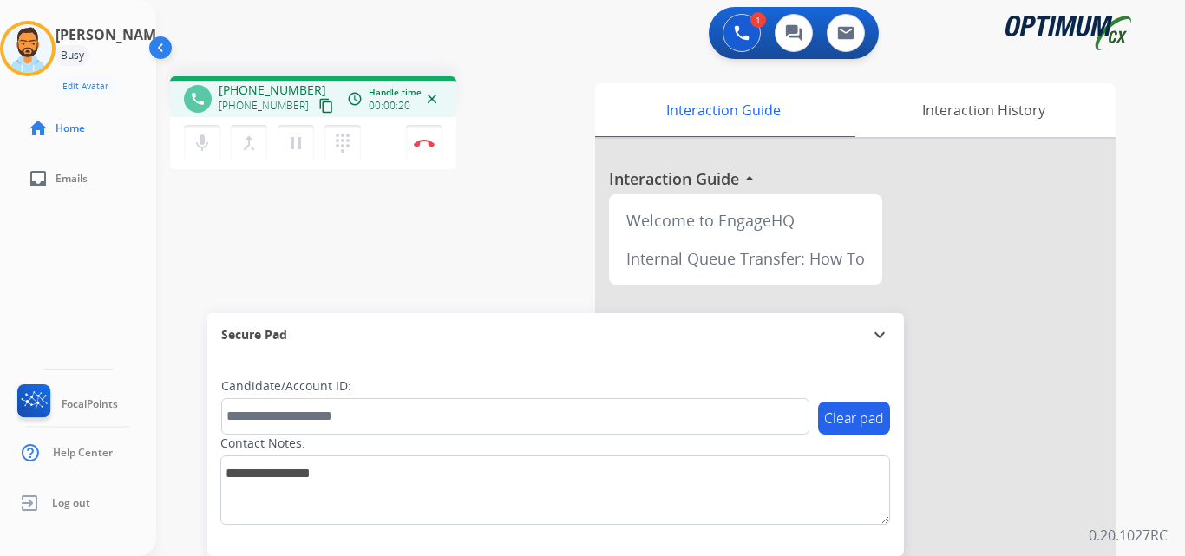
click at [316, 106] on button "content_copy" at bounding box center [326, 105] width 21 height 21
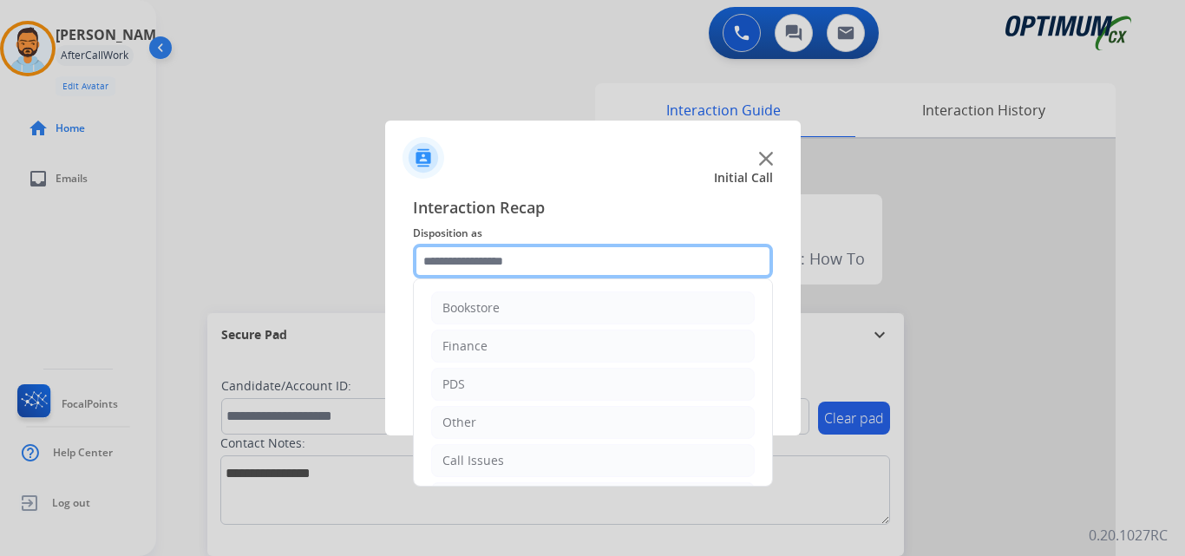
click at [492, 259] on input "text" at bounding box center [593, 261] width 360 height 35
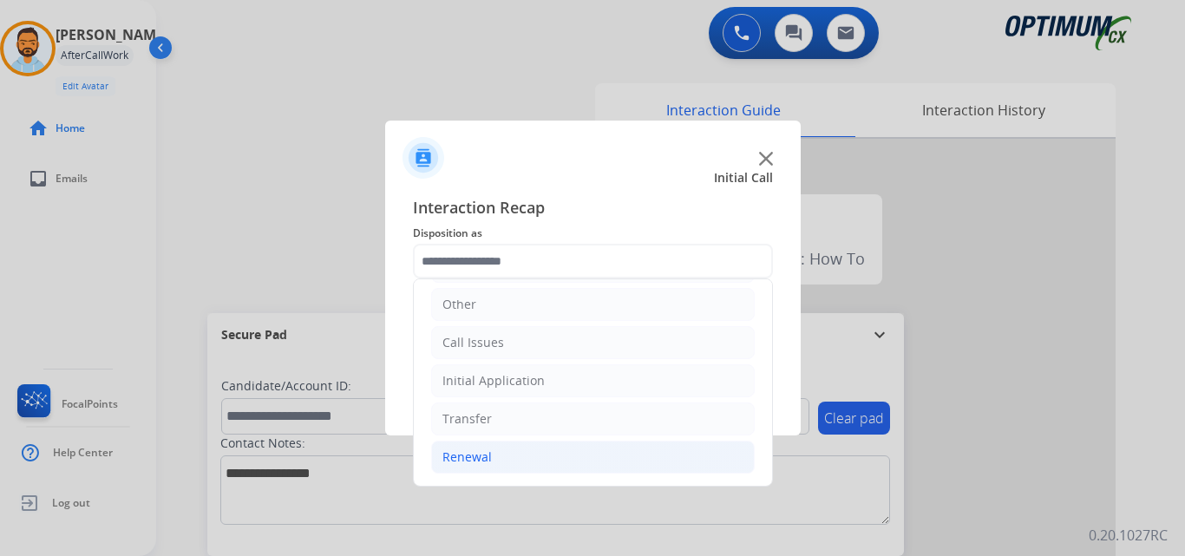
click at [478, 459] on div "Renewal" at bounding box center [467, 457] width 49 height 17
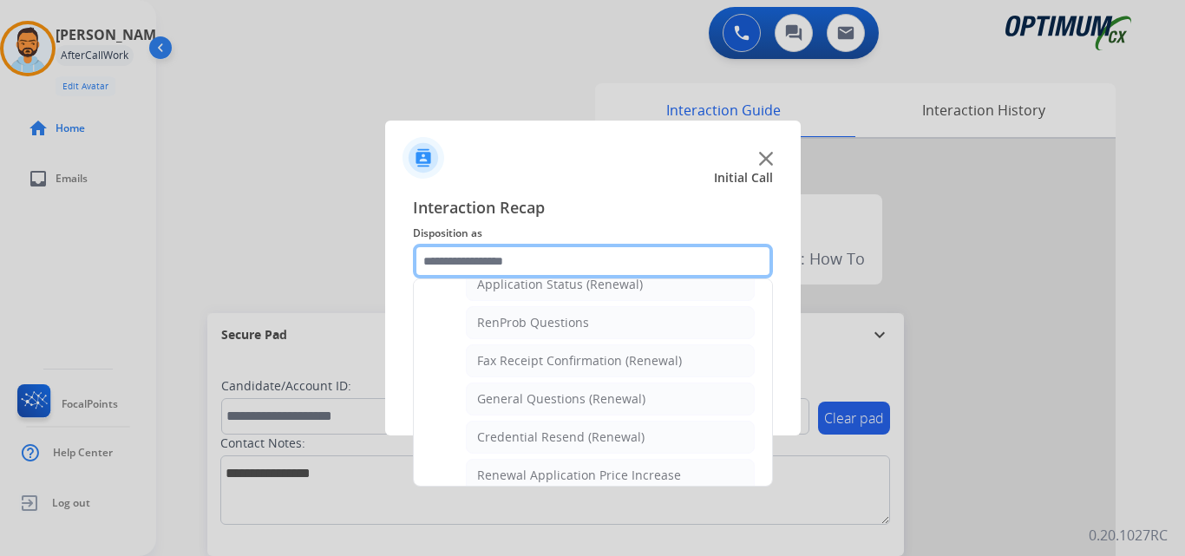
scroll to position [405, 0]
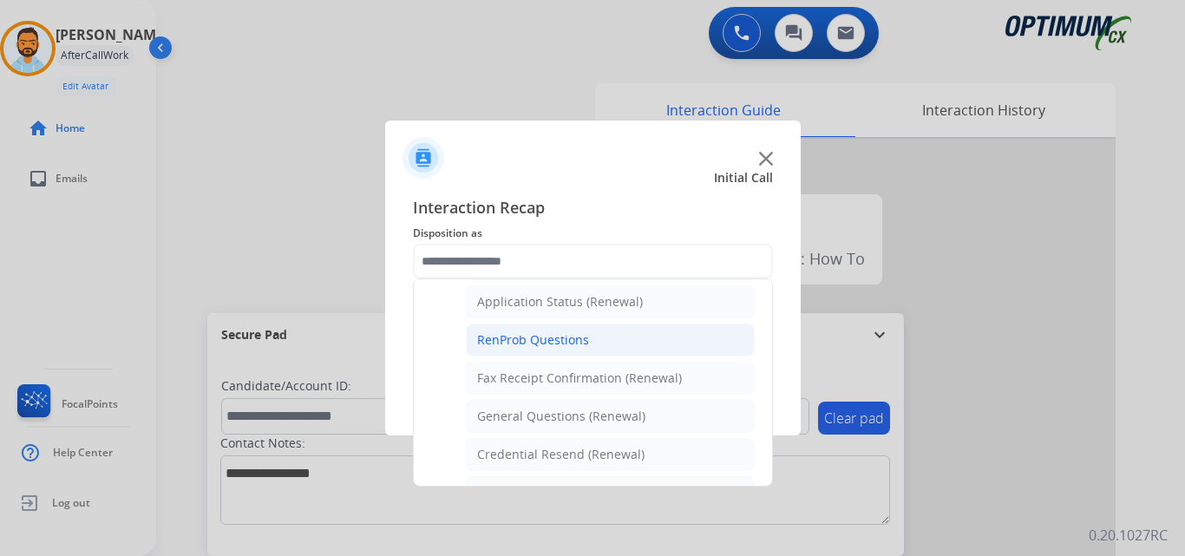
click at [577, 342] on div "RenProb Questions" at bounding box center [533, 340] width 112 height 17
type input "**********"
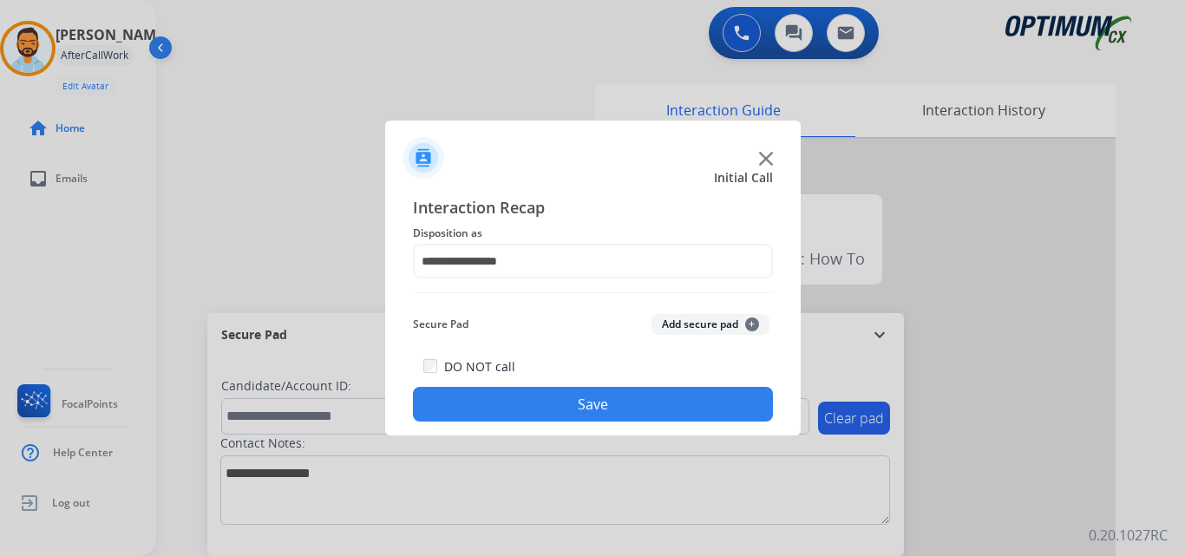
click at [606, 410] on button "Save" at bounding box center [593, 404] width 360 height 35
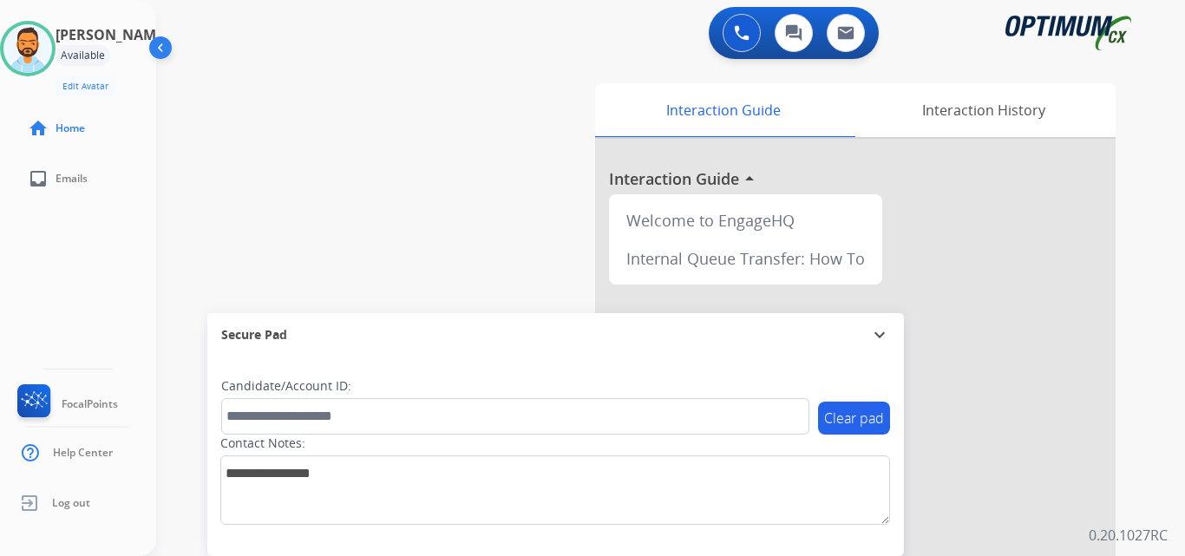
click at [330, 167] on div "swap_horiz Break voice bridge close_fullscreen Connect 3-Way Call merge_type Se…" at bounding box center [650, 424] width 988 height 724
click at [200, 207] on div "swap_horiz Break voice bridge close_fullscreen Connect 3-Way Call merge_type Se…" at bounding box center [650, 424] width 988 height 724
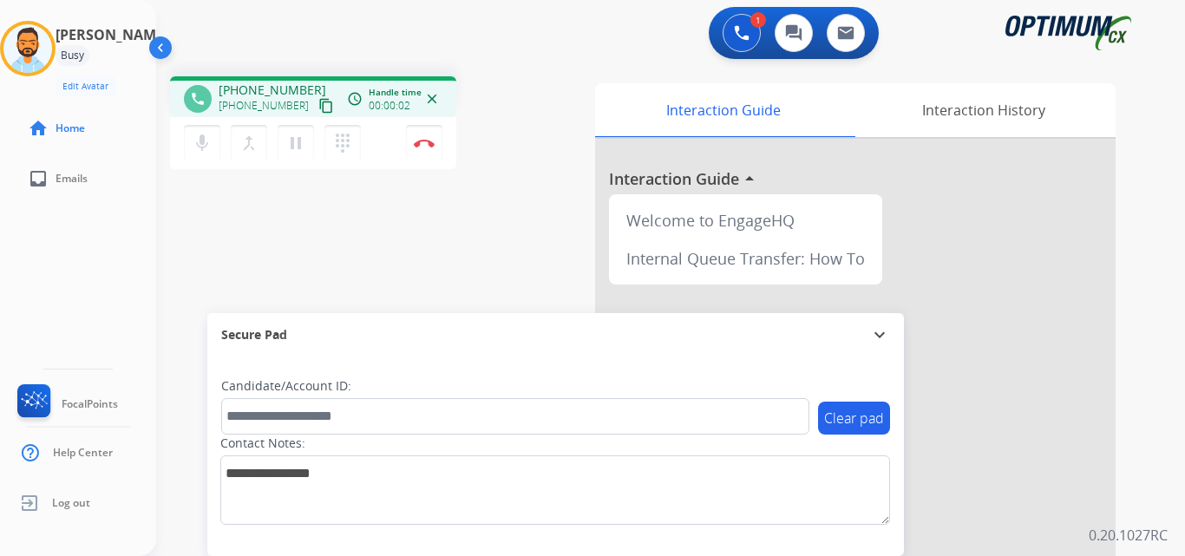
click at [318, 104] on mat-icon "content_copy" at bounding box center [326, 106] width 16 height 16
click at [421, 141] on img at bounding box center [424, 143] width 21 height 9
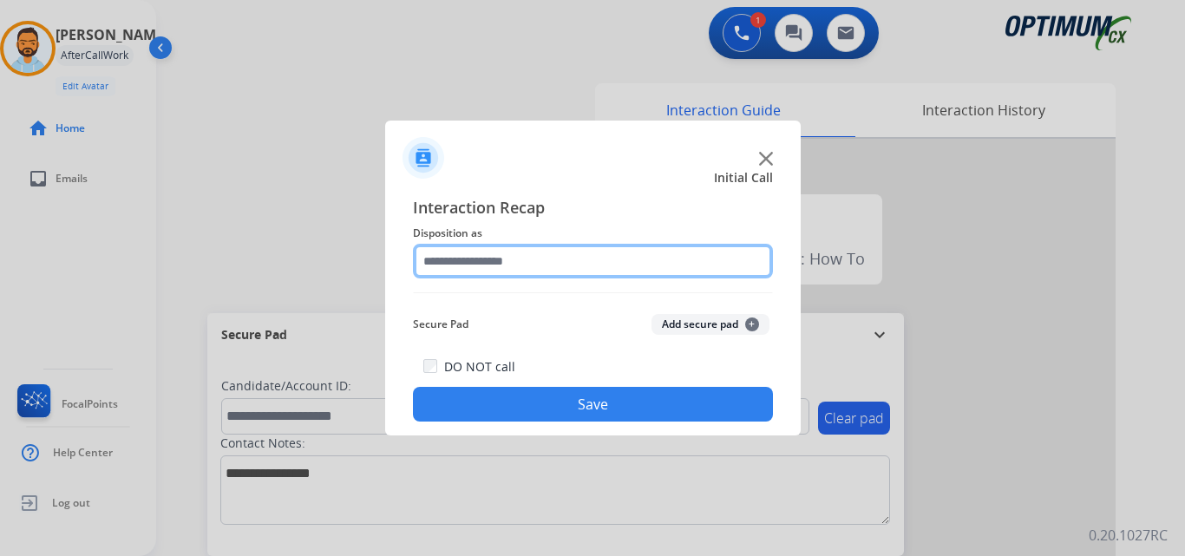
click at [604, 255] on input "text" at bounding box center [593, 261] width 360 height 35
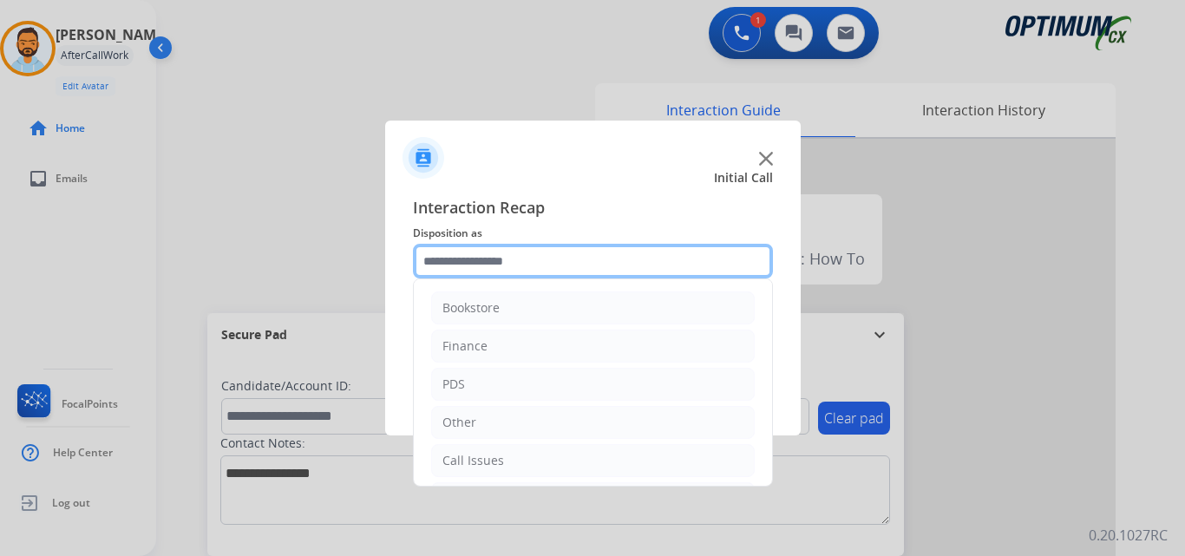
scroll to position [118, 0]
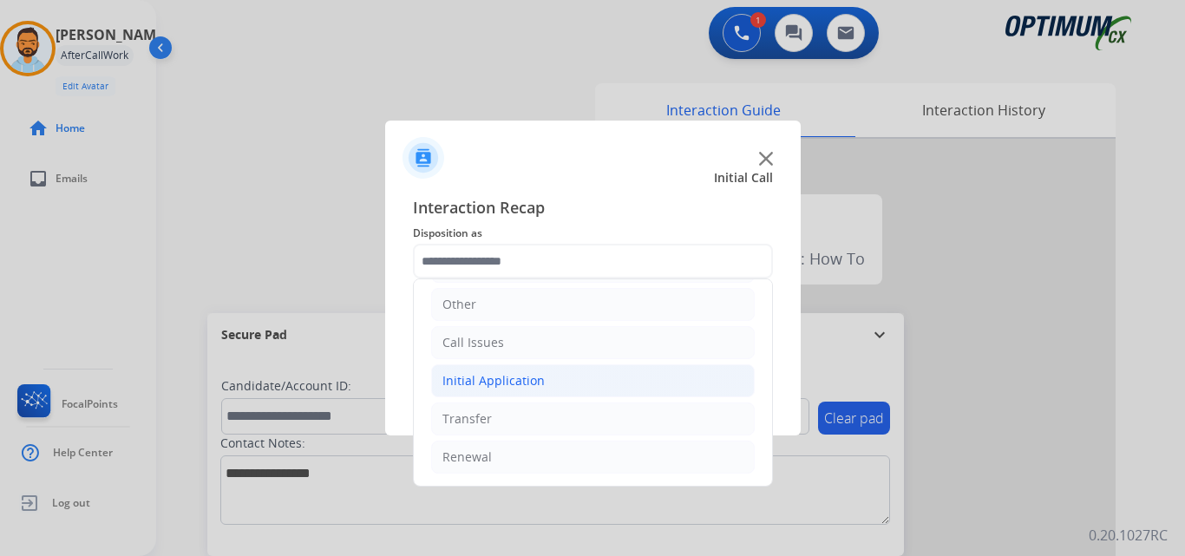
click at [542, 368] on li "Initial Application" at bounding box center [593, 380] width 324 height 33
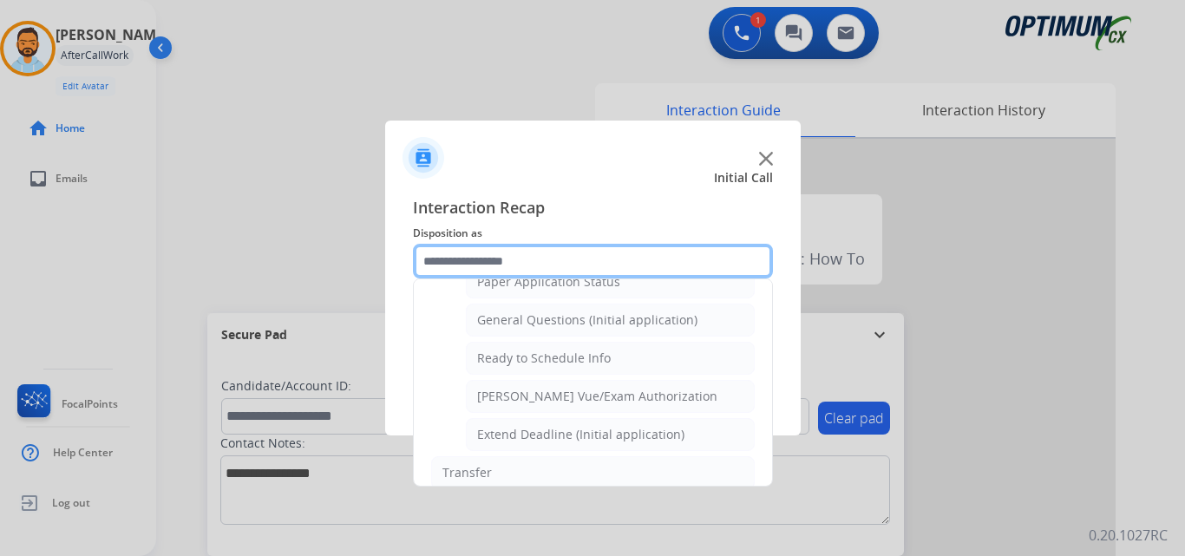
scroll to position [995, 0]
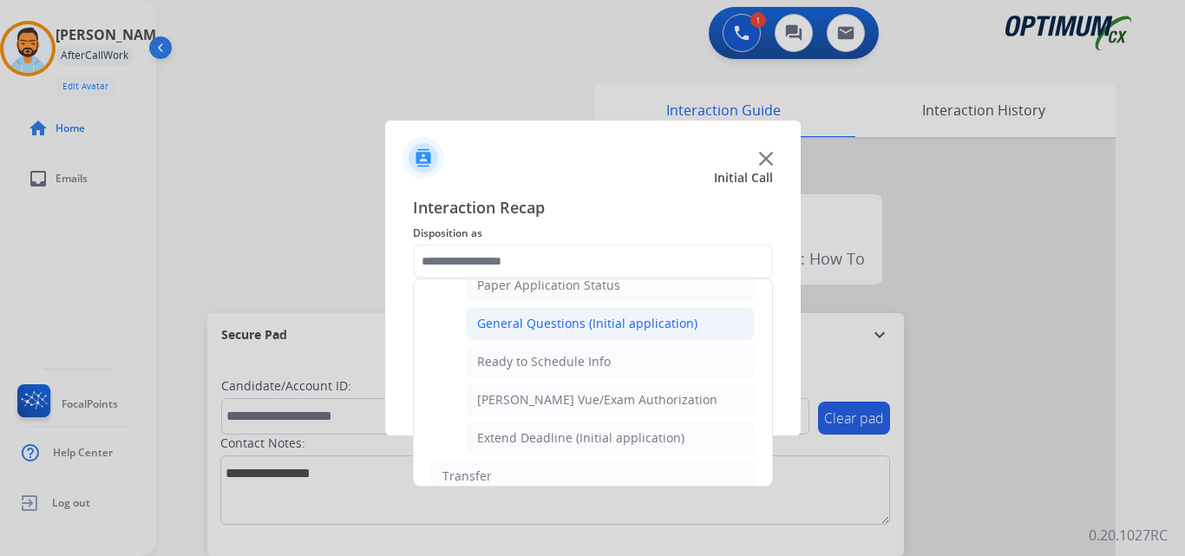
click at [593, 326] on div "General Questions (Initial application)" at bounding box center [587, 323] width 220 height 17
type input "**********"
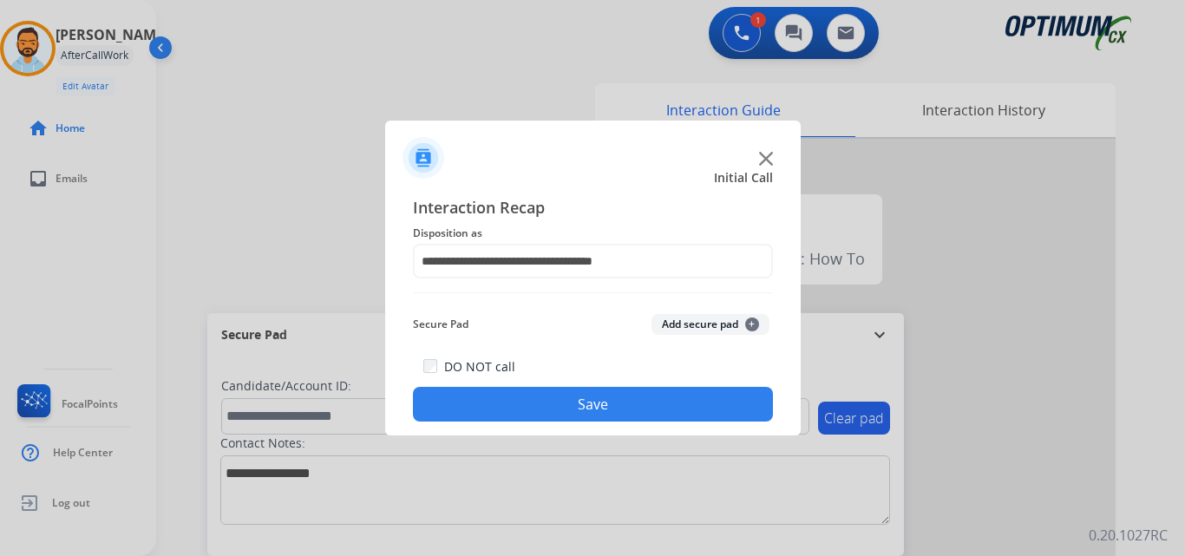
click at [581, 410] on button "Save" at bounding box center [593, 404] width 360 height 35
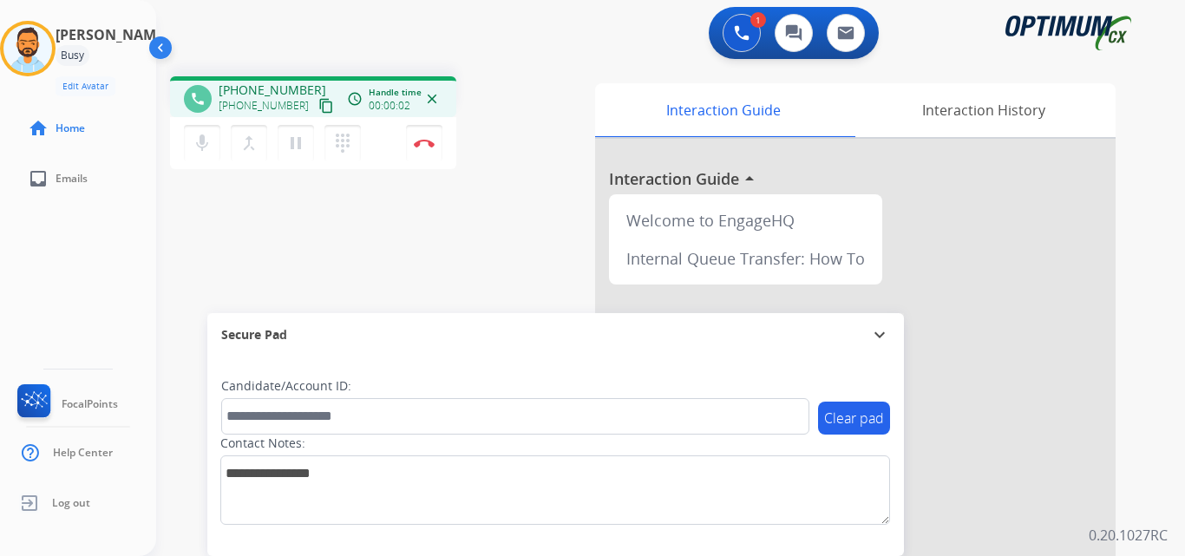
click at [318, 100] on mat-icon "content_copy" at bounding box center [326, 106] width 16 height 16
click at [423, 153] on button "Disconnect" at bounding box center [424, 143] width 36 height 36
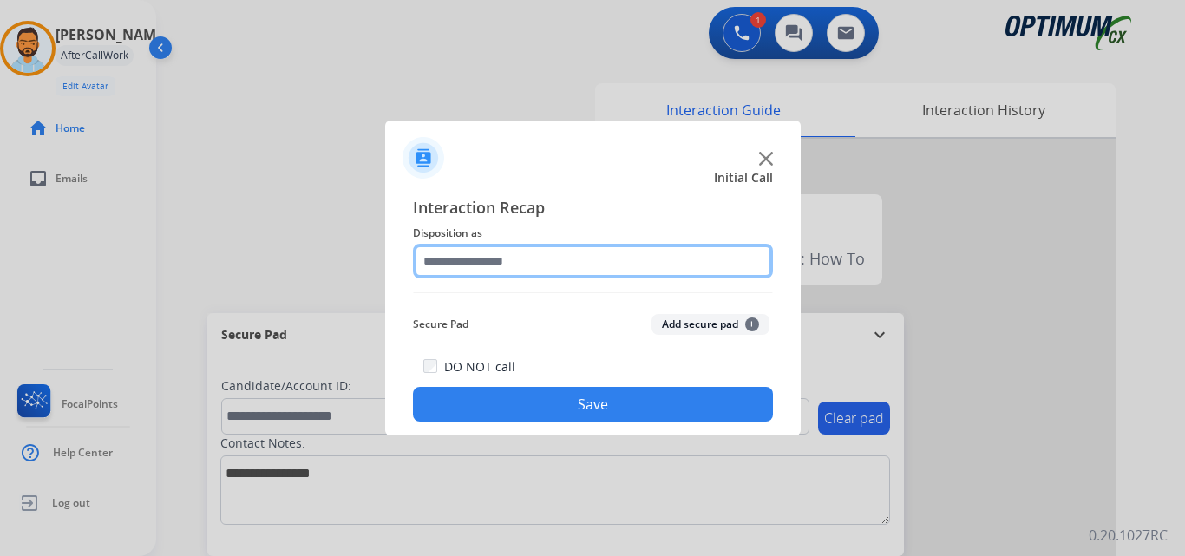
click at [505, 266] on input "text" at bounding box center [593, 261] width 360 height 35
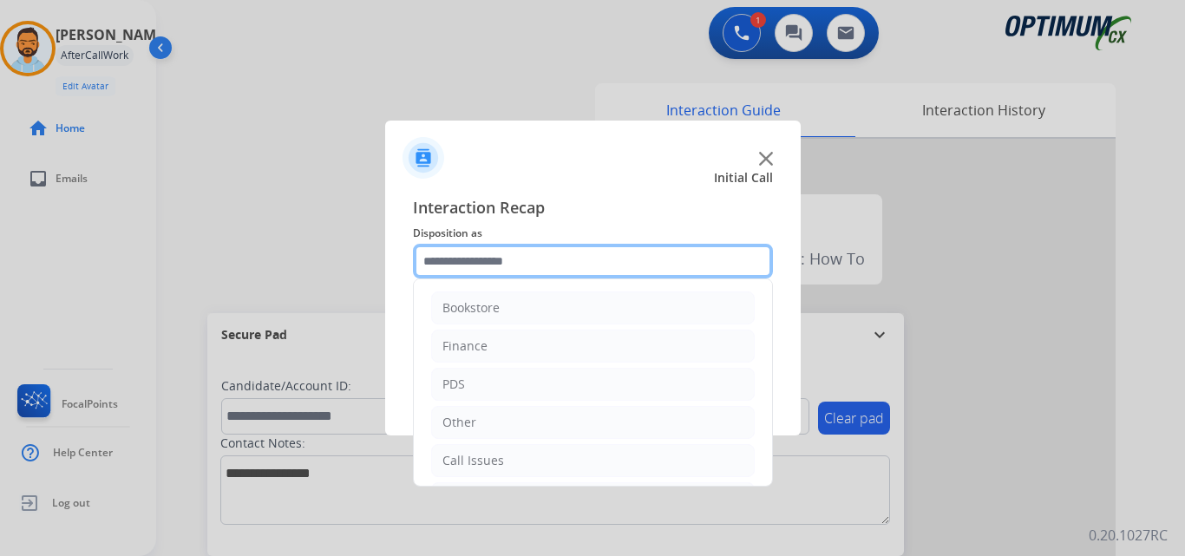
scroll to position [118, 0]
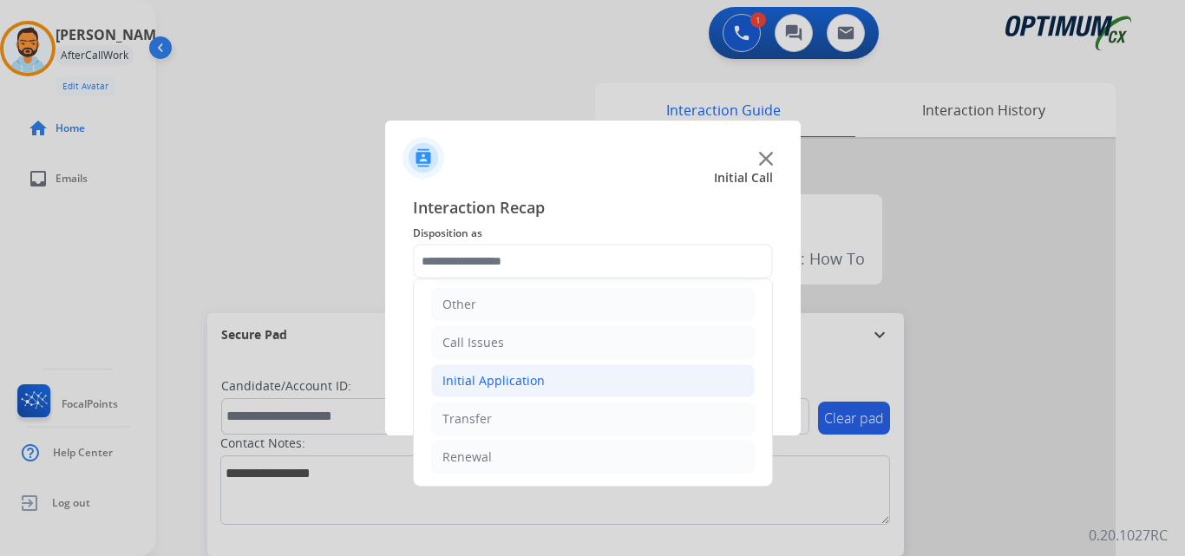
click at [542, 396] on li "Initial Application" at bounding box center [593, 380] width 324 height 33
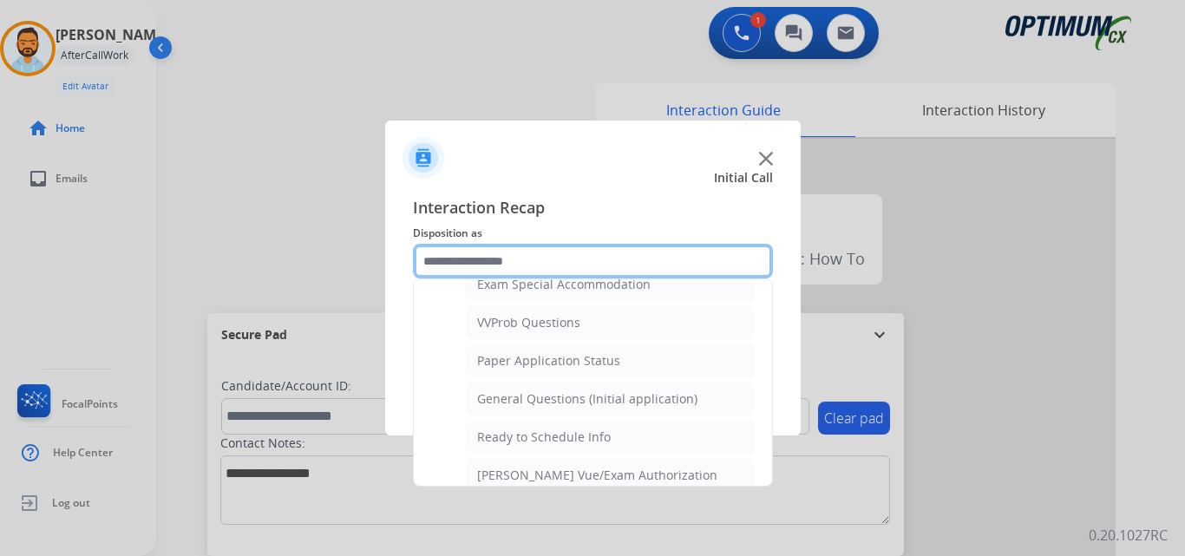
scroll to position [916, 0]
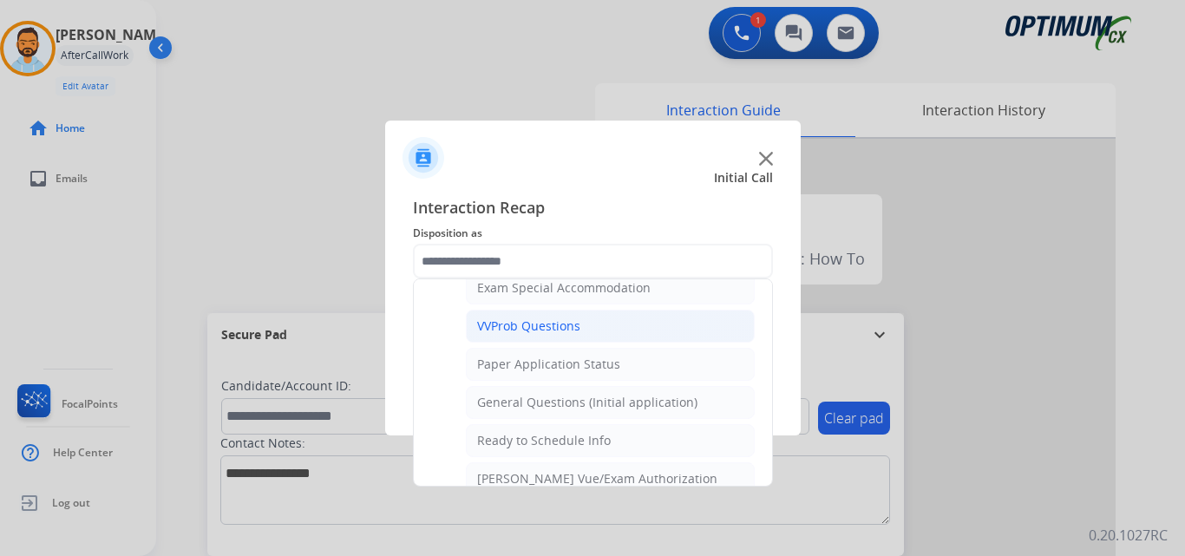
click at [587, 332] on li "VVProb Questions" at bounding box center [610, 326] width 289 height 33
type input "**********"
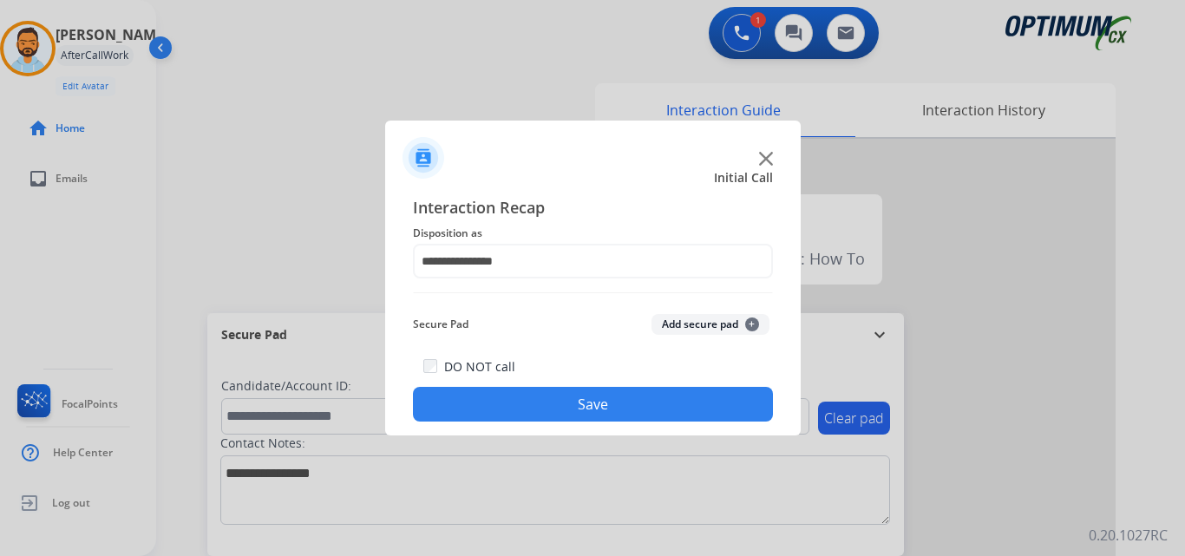
click at [585, 410] on button "Save" at bounding box center [593, 404] width 360 height 35
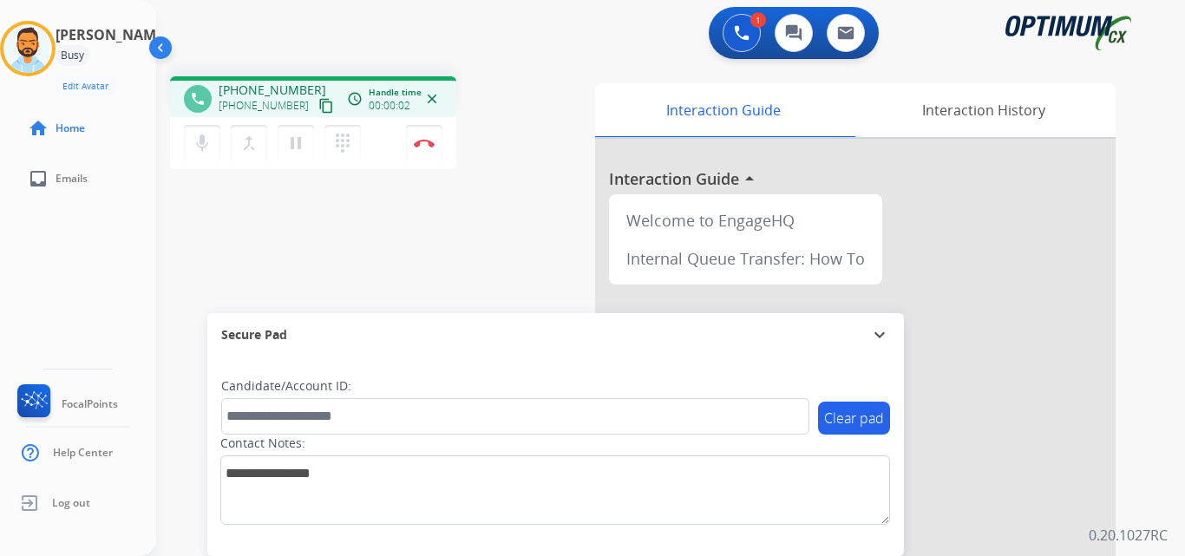
click at [318, 108] on mat-icon "content_copy" at bounding box center [326, 106] width 16 height 16
click at [429, 145] on img at bounding box center [424, 143] width 21 height 9
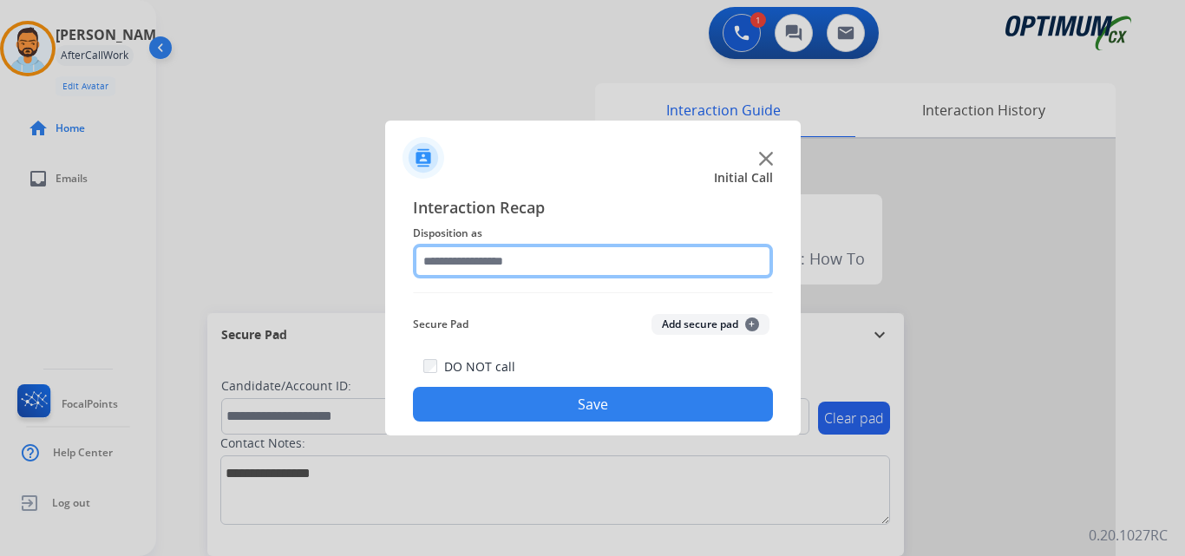
click at [552, 264] on input "text" at bounding box center [593, 261] width 360 height 35
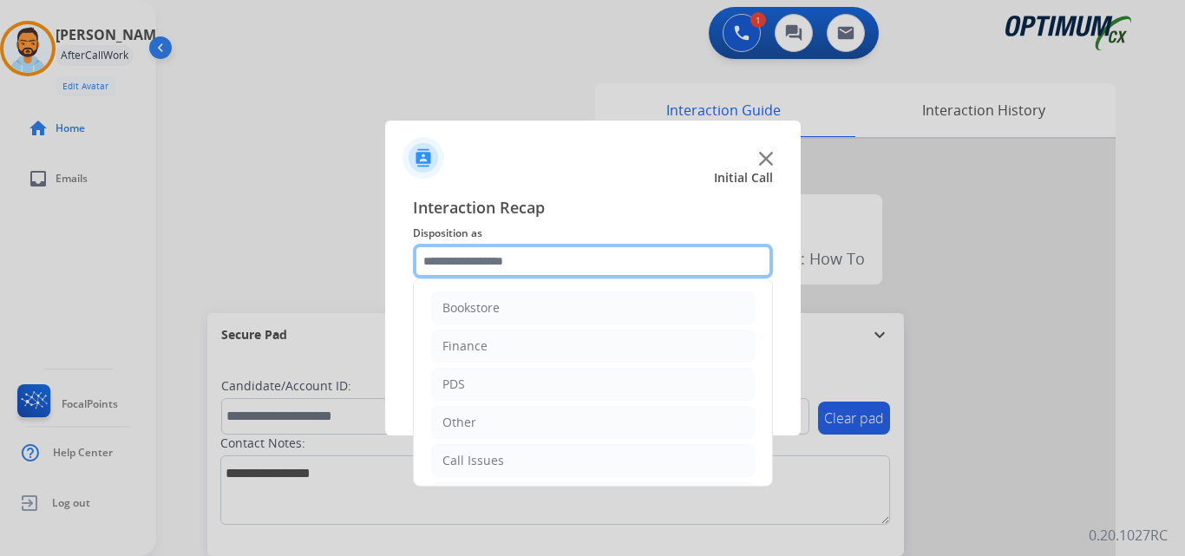
scroll to position [118, 0]
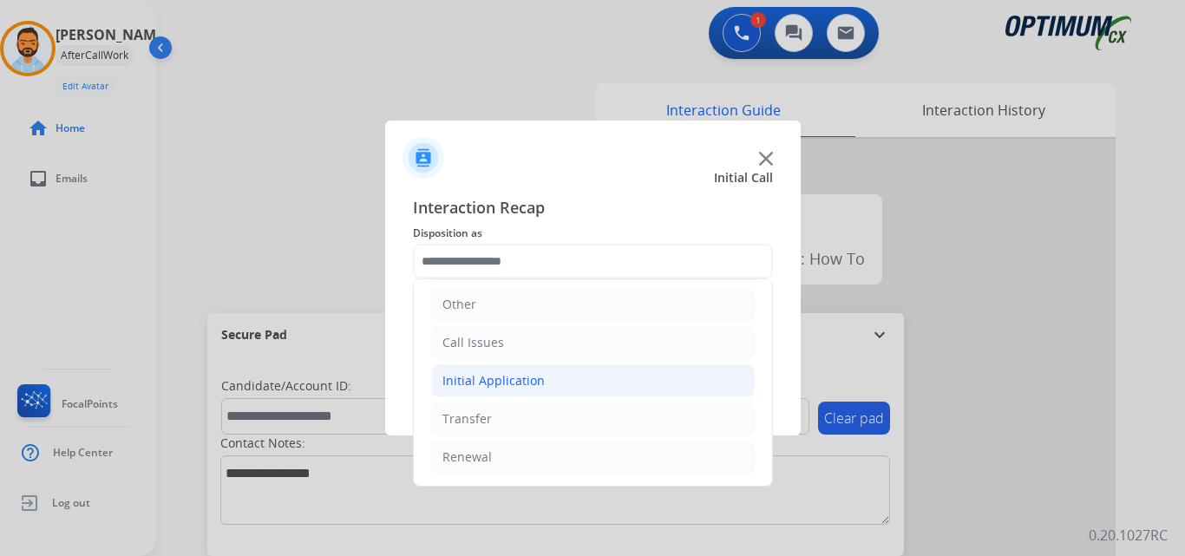
click at [552, 380] on li "Initial Application" at bounding box center [593, 380] width 324 height 33
click at [521, 381] on div "Initial Application" at bounding box center [494, 380] width 102 height 17
click at [530, 387] on div "Initial Application" at bounding box center [494, 380] width 102 height 17
click at [550, 384] on li "Initial Application" at bounding box center [593, 380] width 324 height 33
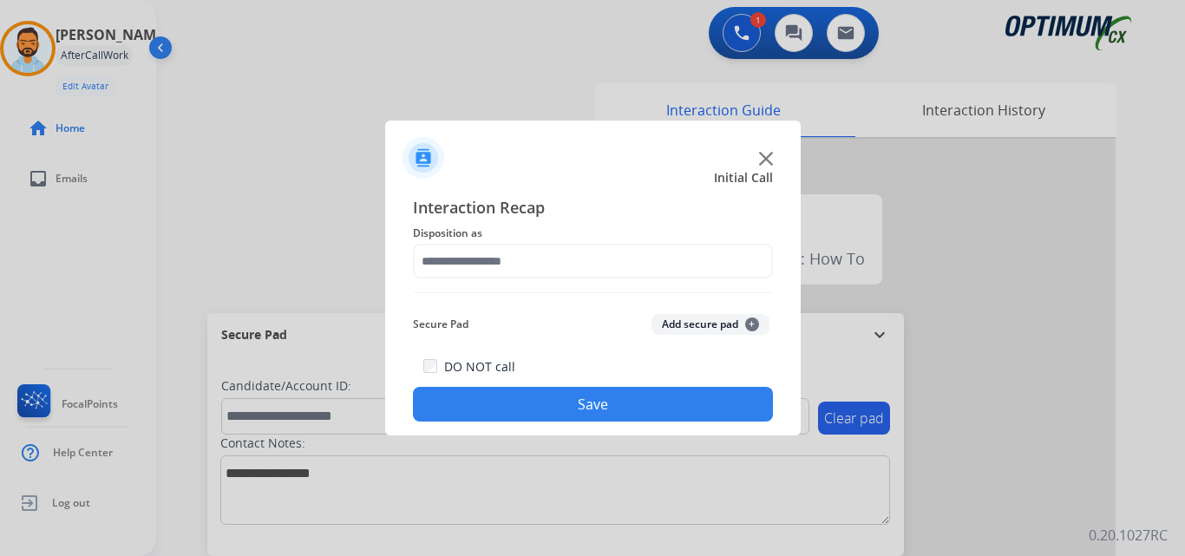
click at [500, 456] on div at bounding box center [592, 278] width 1185 height 556
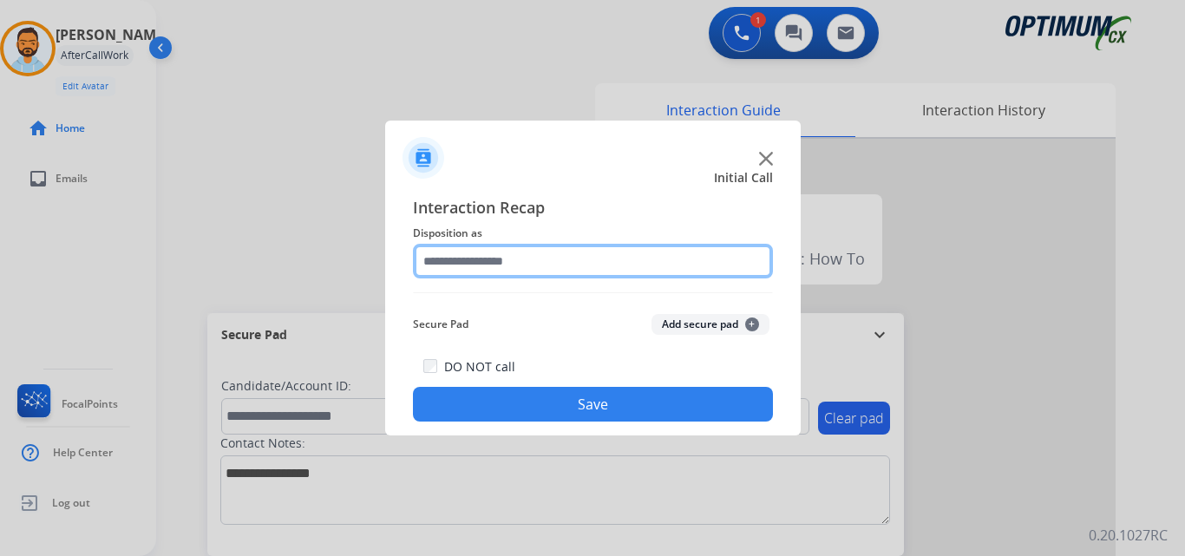
click at [522, 260] on input "text" at bounding box center [593, 261] width 360 height 35
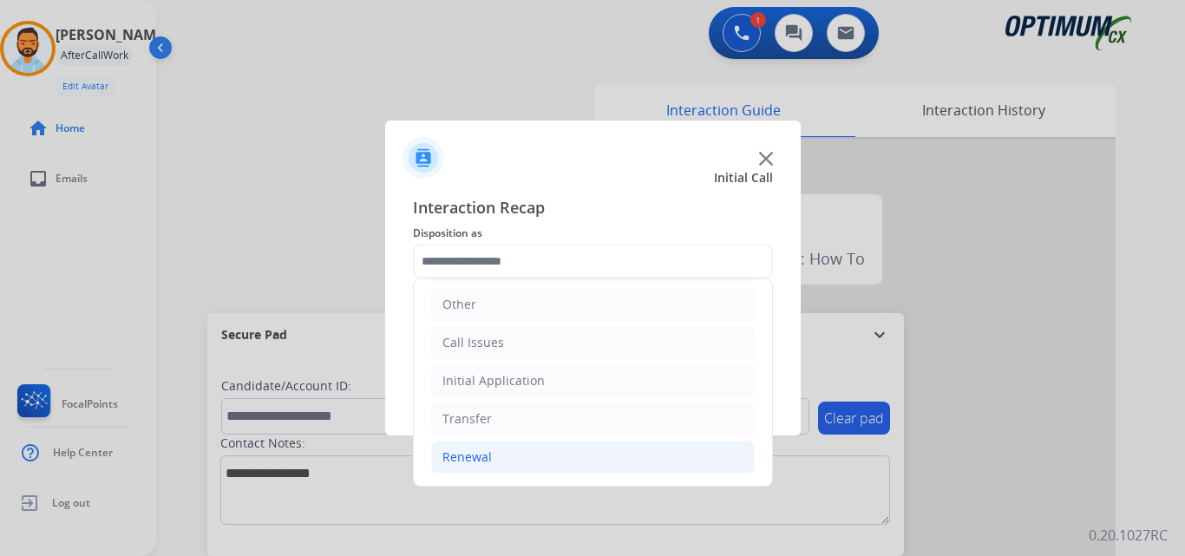
click at [492, 462] on li "Renewal" at bounding box center [593, 457] width 324 height 33
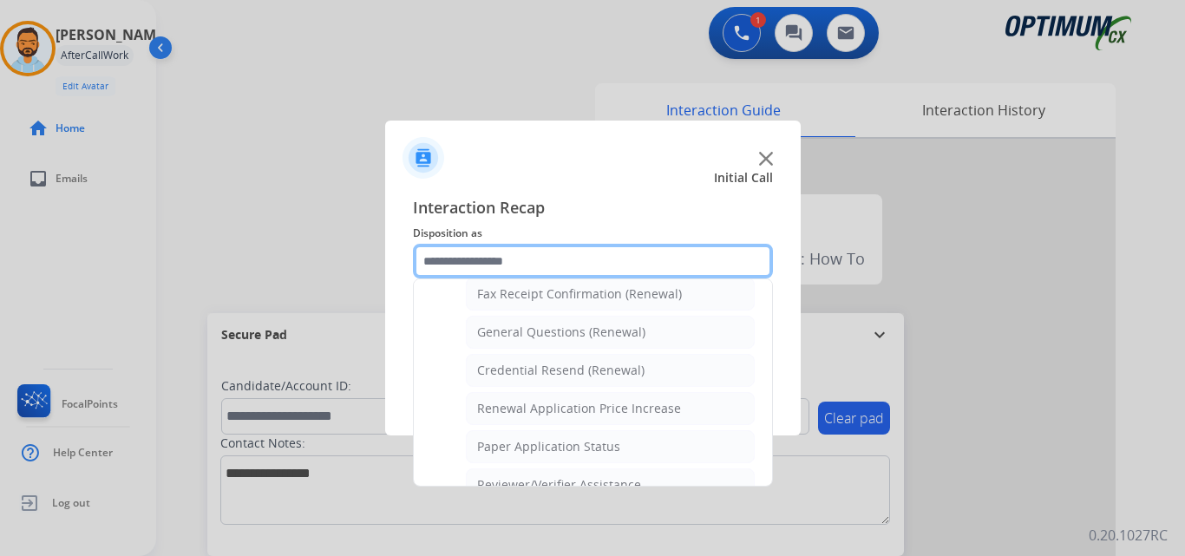
scroll to position [483, 0]
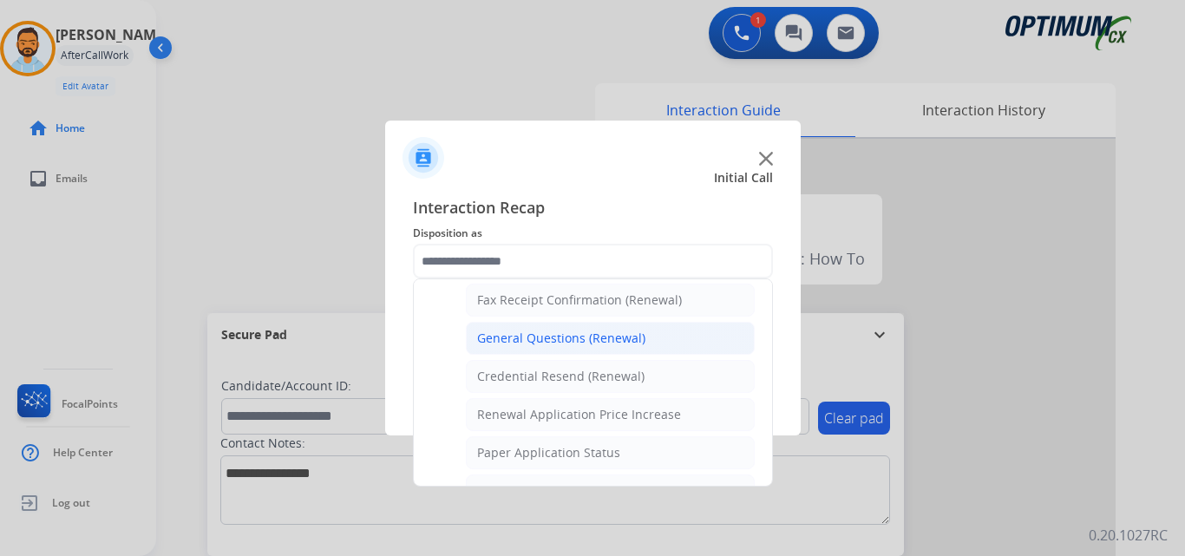
click at [561, 344] on div "General Questions (Renewal)" at bounding box center [561, 338] width 168 height 17
type input "**********"
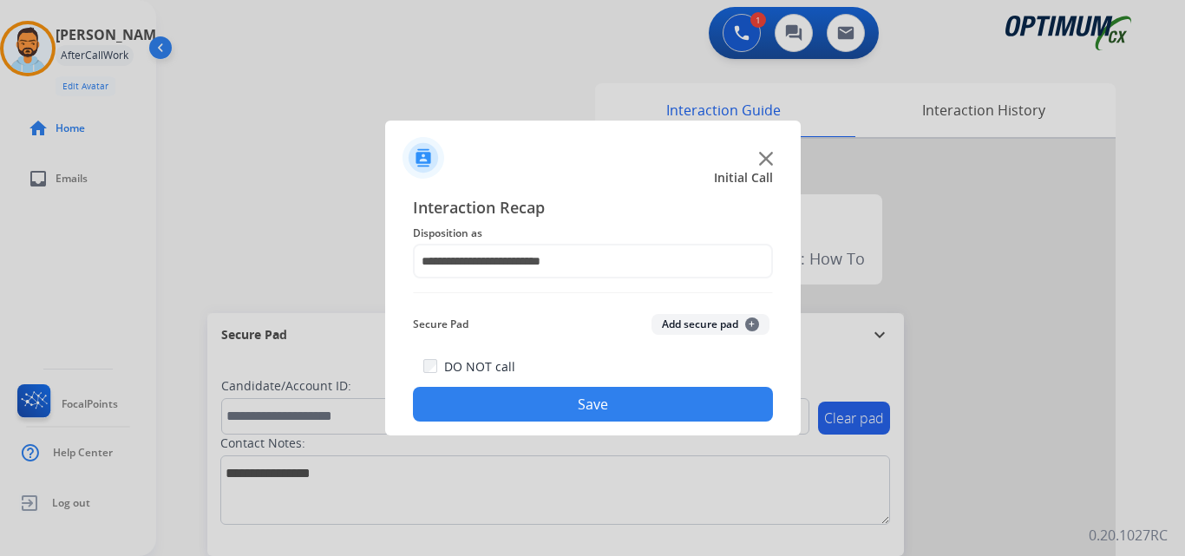
click at [591, 400] on button "Save" at bounding box center [593, 404] width 360 height 35
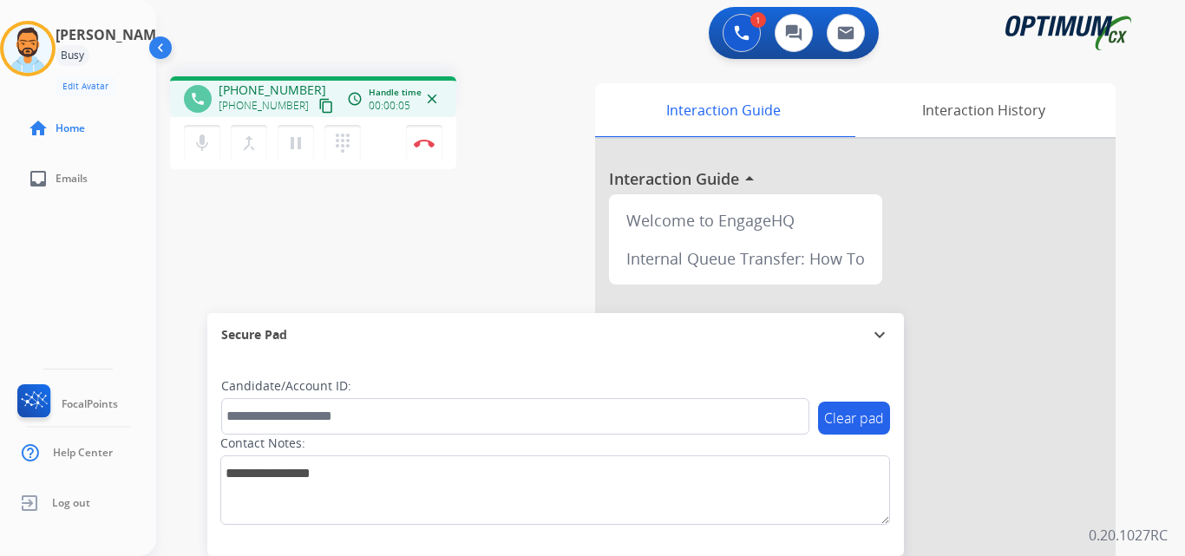
click at [318, 105] on mat-icon "content_copy" at bounding box center [326, 106] width 16 height 16
click at [427, 146] on img at bounding box center [424, 143] width 21 height 9
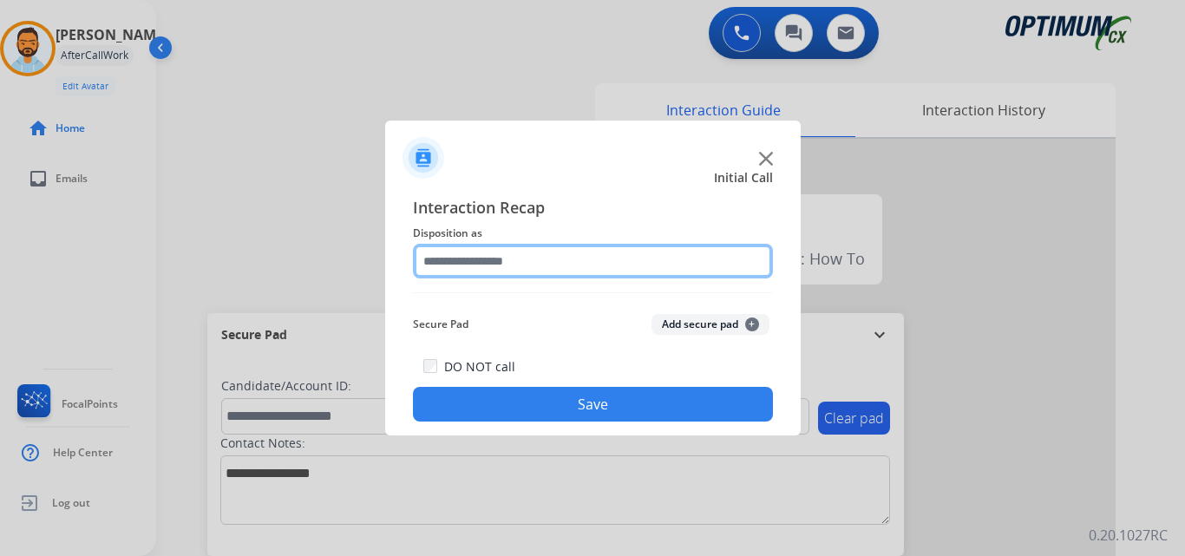
click at [542, 269] on input "text" at bounding box center [593, 261] width 360 height 35
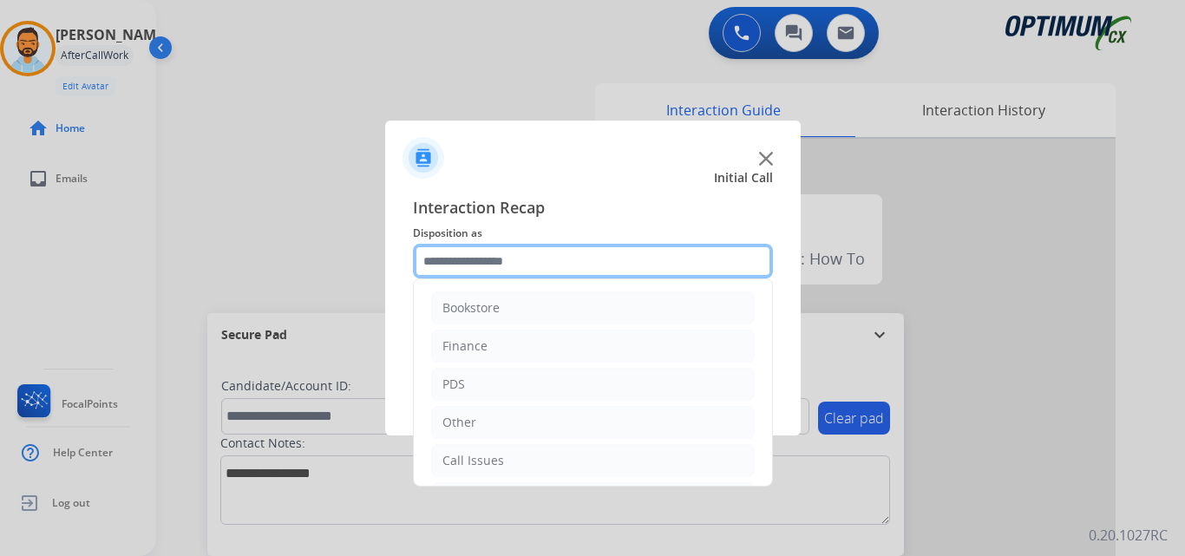
scroll to position [118, 0]
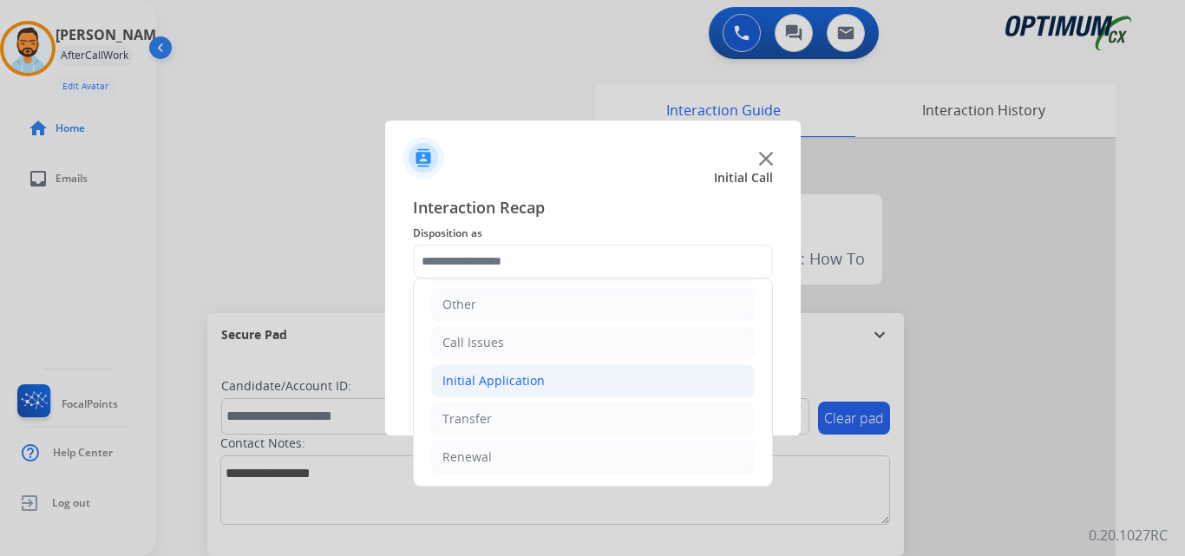
click at [548, 389] on li "Initial Application" at bounding box center [593, 380] width 324 height 33
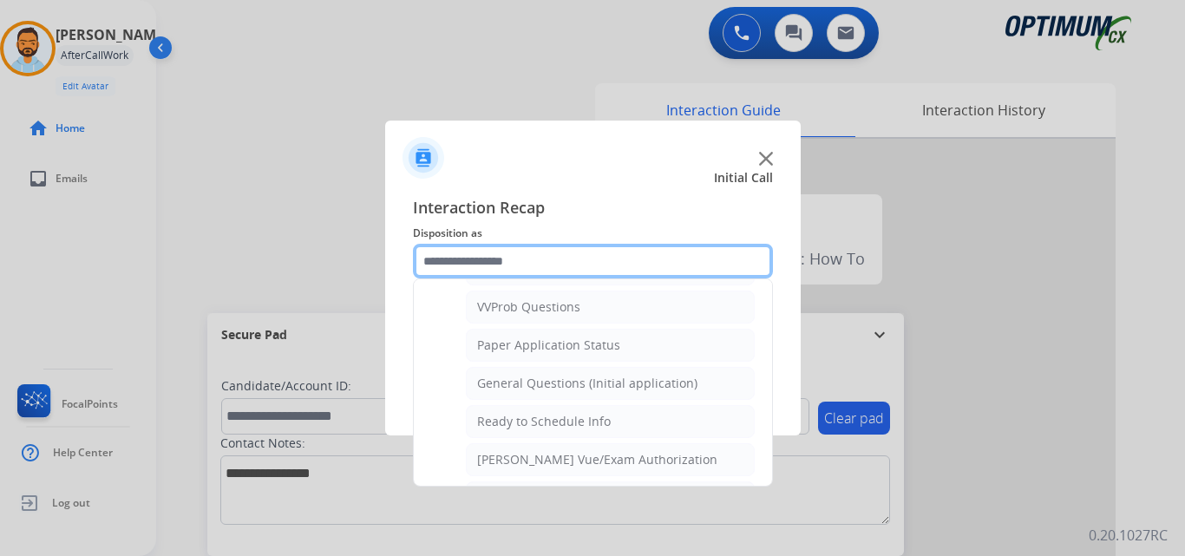
scroll to position [931, 0]
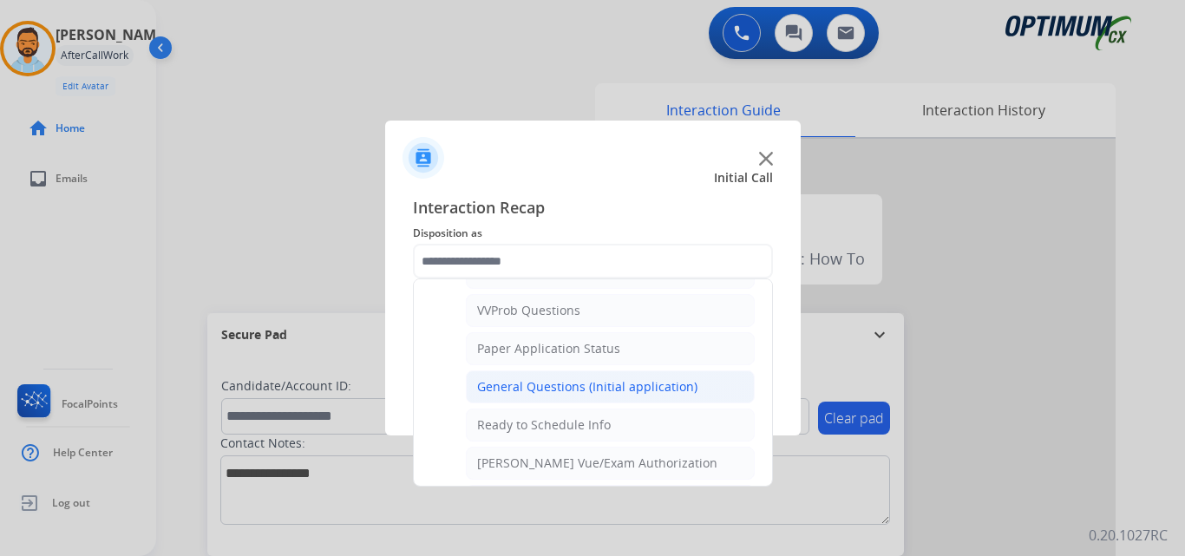
click at [590, 384] on div "General Questions (Initial application)" at bounding box center [587, 386] width 220 height 17
type input "**********"
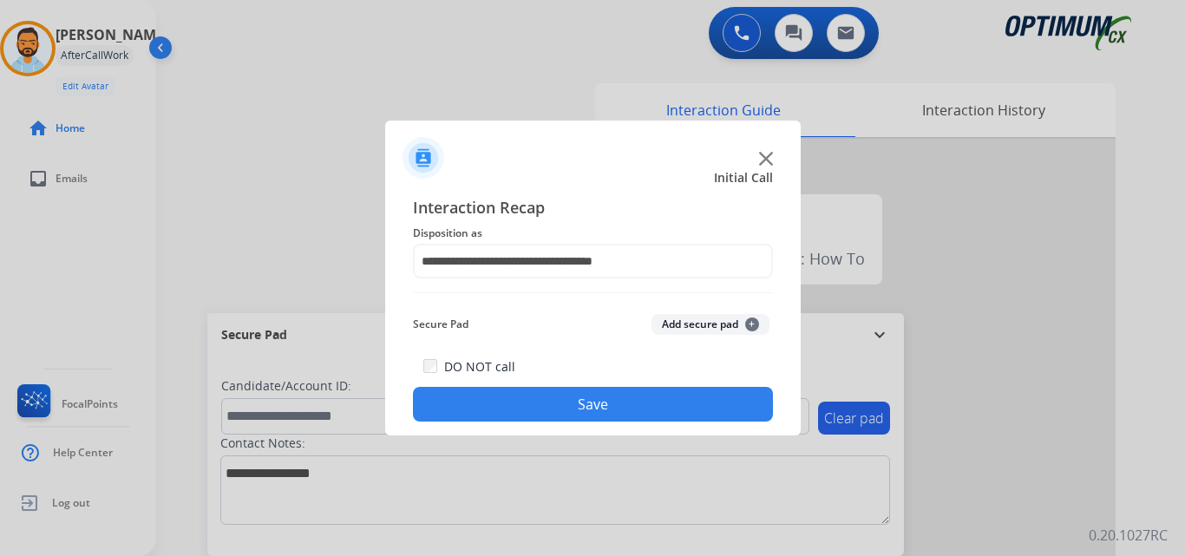
click at [606, 406] on button "Save" at bounding box center [593, 404] width 360 height 35
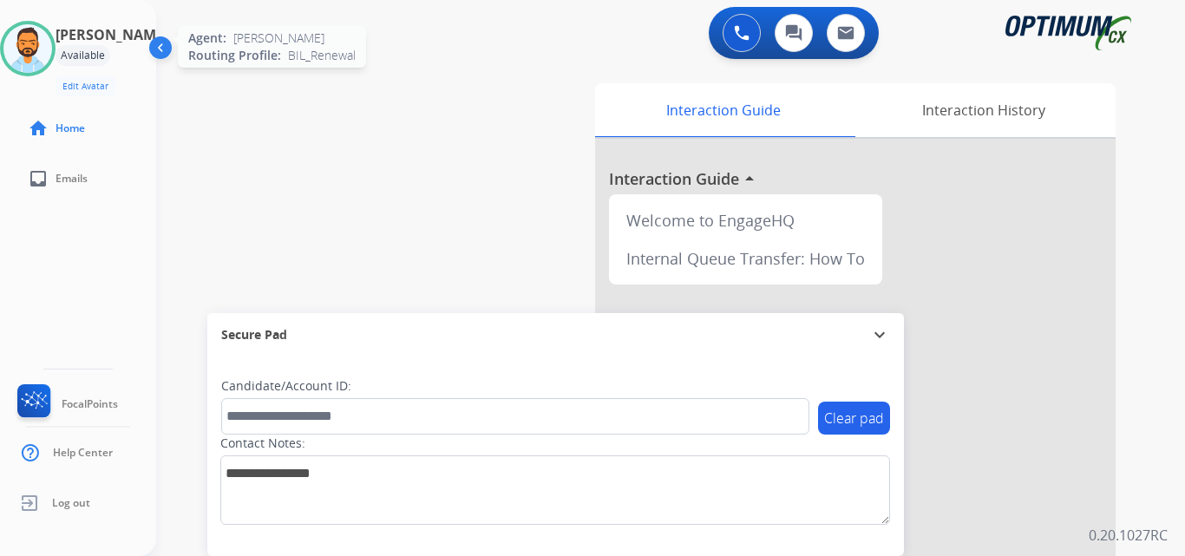
click at [49, 30] on img at bounding box center [27, 48] width 49 height 49
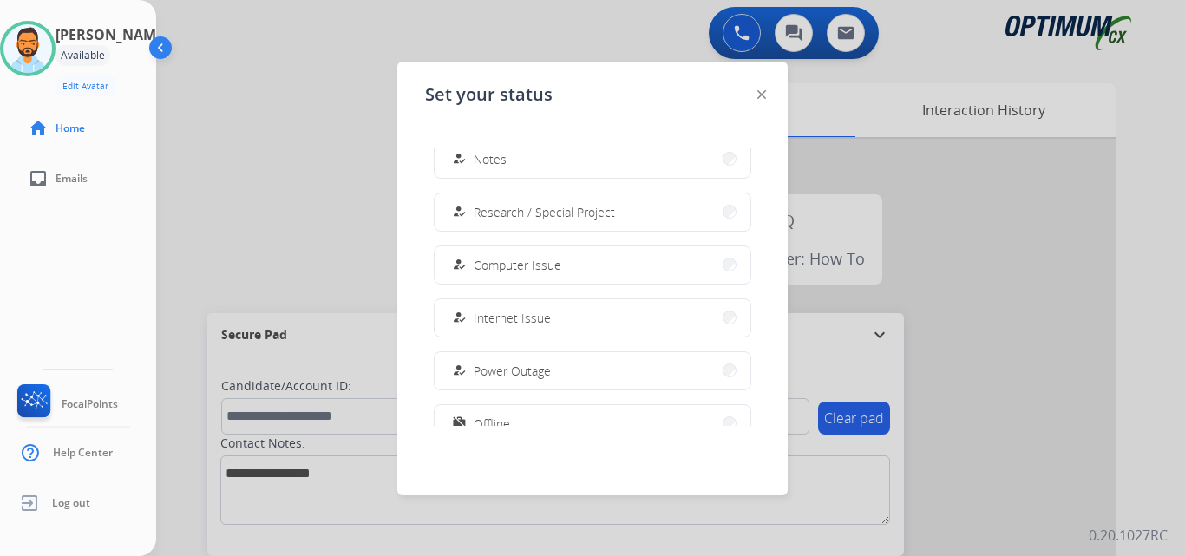
scroll to position [433, 0]
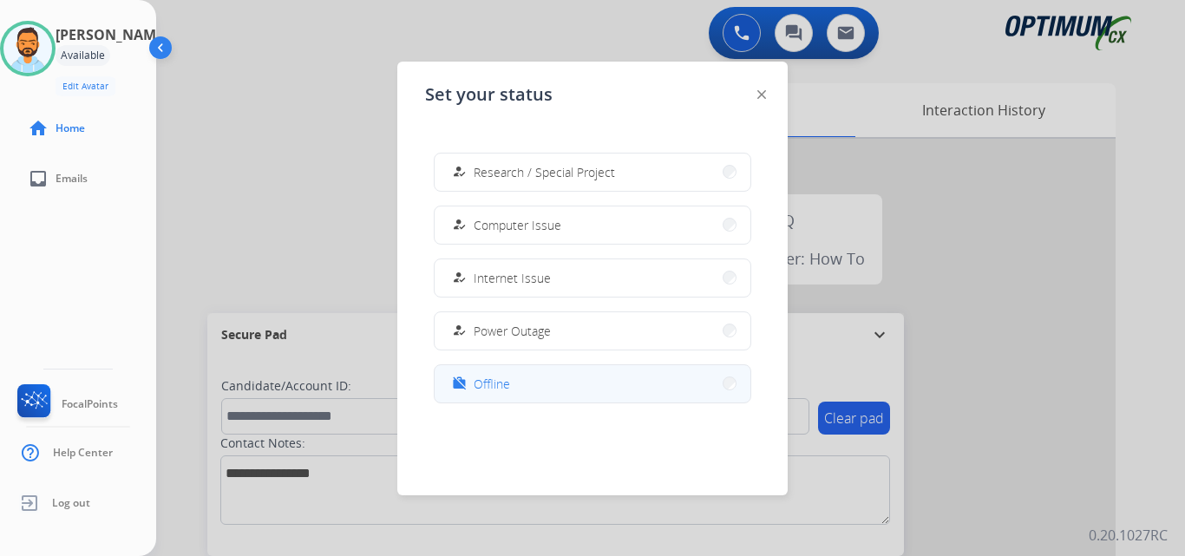
click at [532, 384] on button "work_off Offline" at bounding box center [593, 383] width 316 height 37
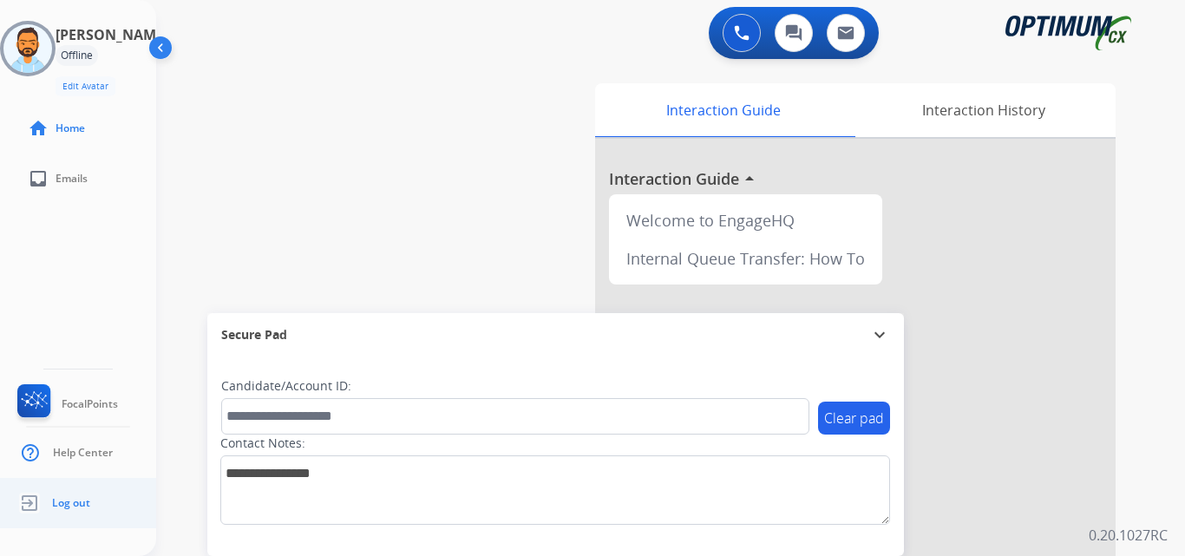
click at [62, 497] on span "Log out" at bounding box center [71, 503] width 38 height 14
